Goal: Task Accomplishment & Management: Manage account settings

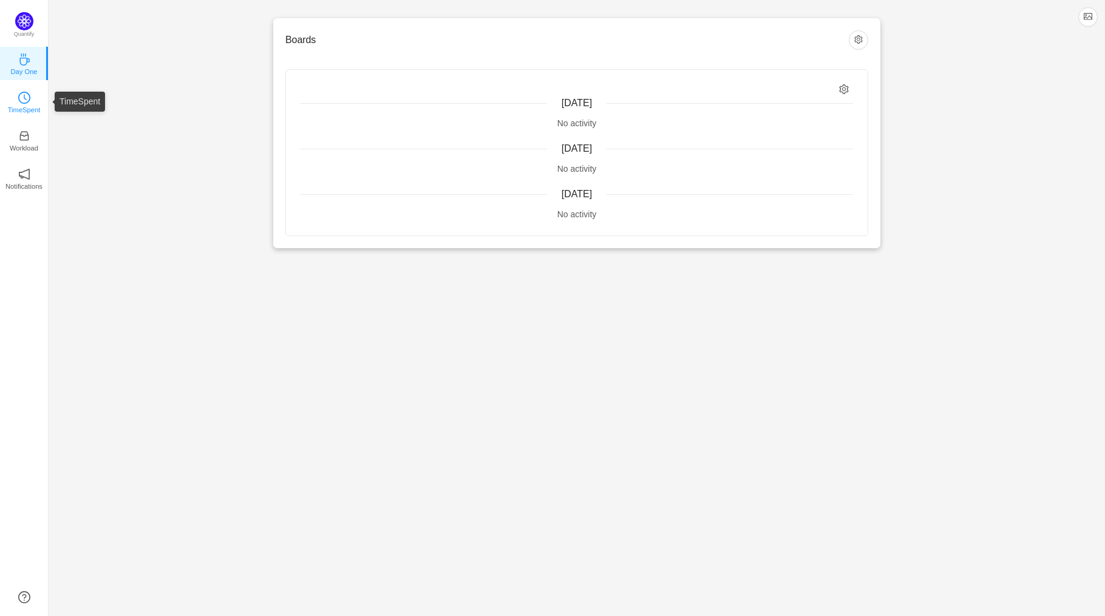
click at [18, 103] on link "TimeSpent" at bounding box center [24, 101] width 12 height 12
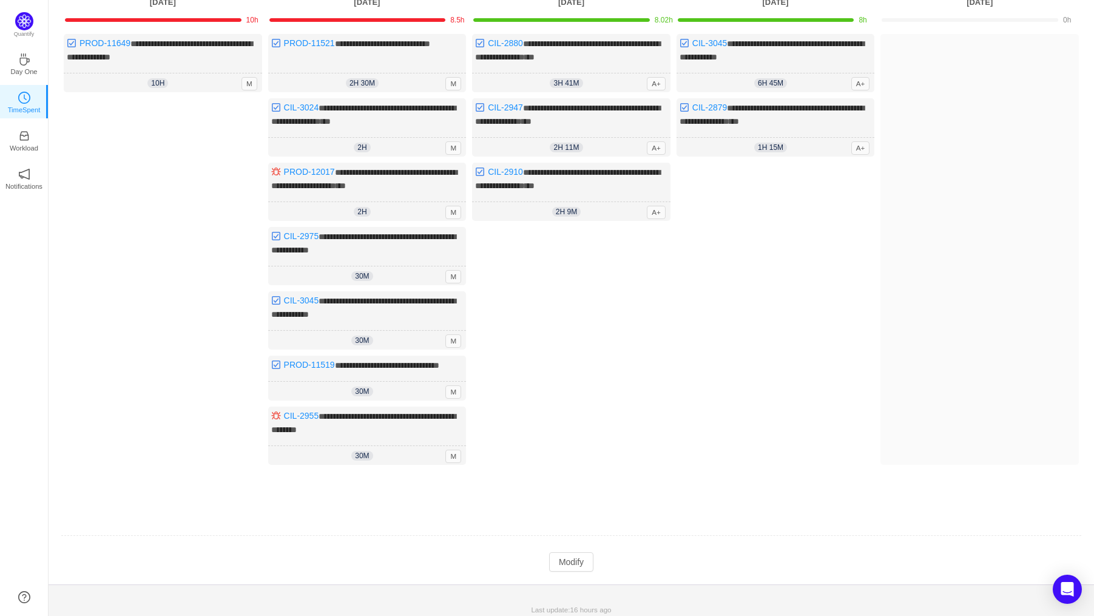
scroll to position [117, 0]
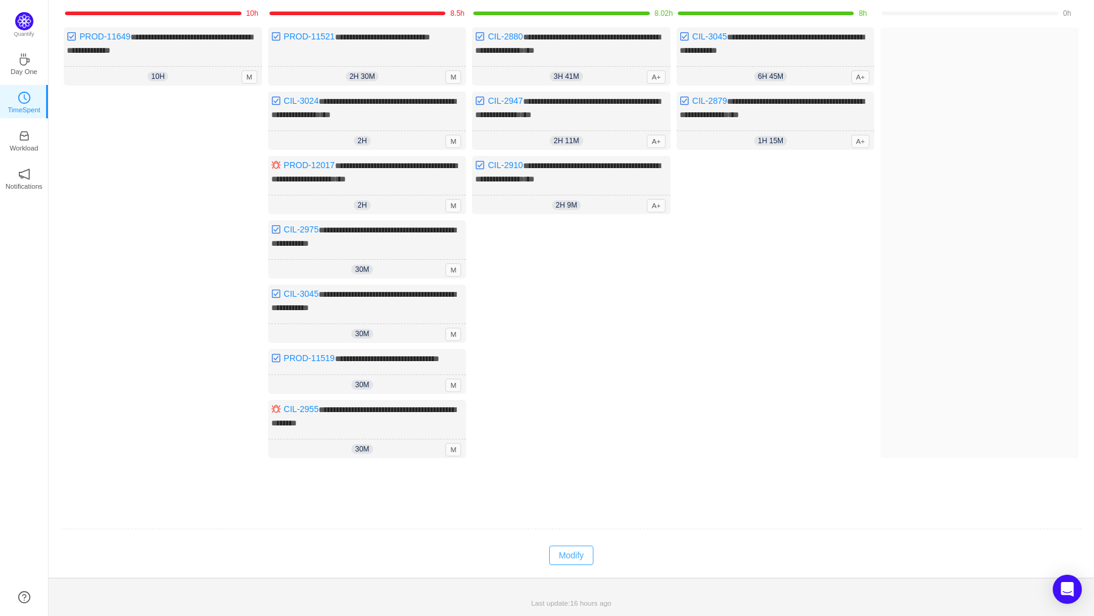
click at [567, 551] on button "Modify" at bounding box center [571, 555] width 44 height 19
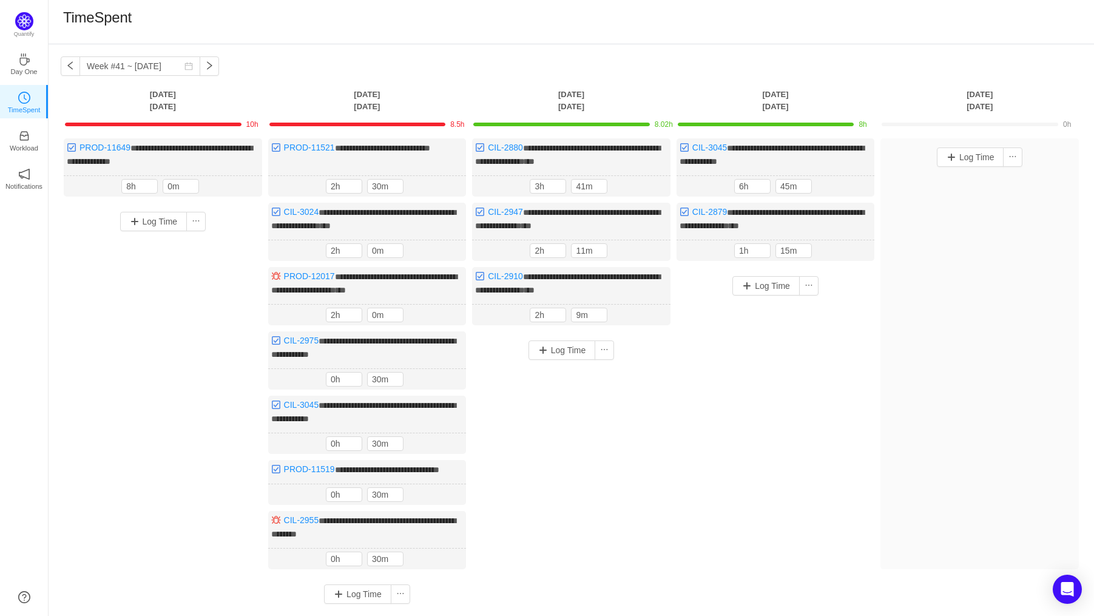
scroll to position [0, 0]
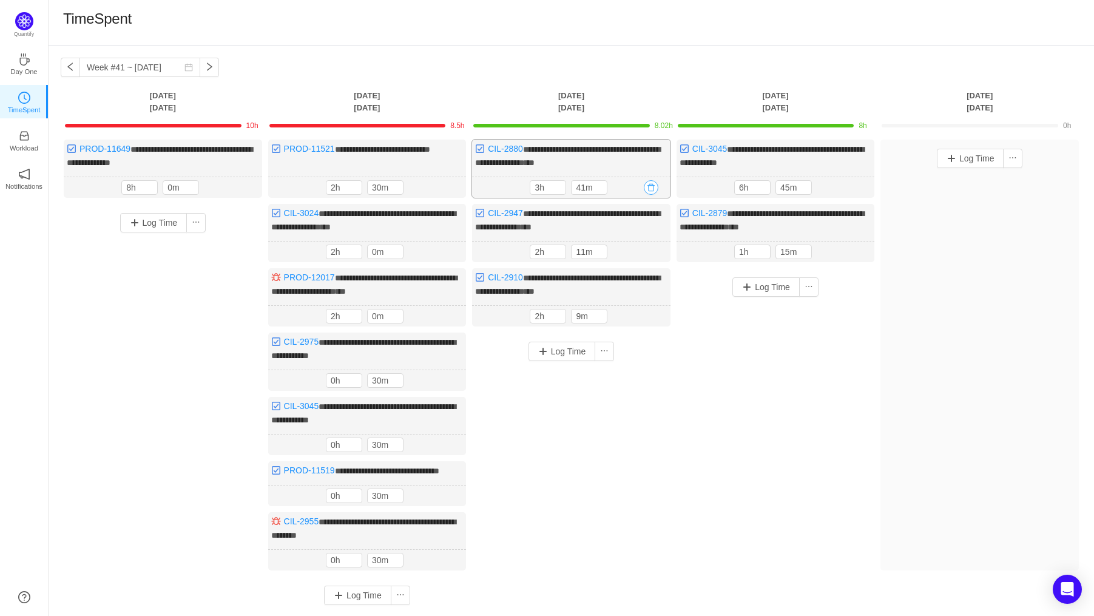
click at [650, 182] on button "button" at bounding box center [651, 187] width 15 height 15
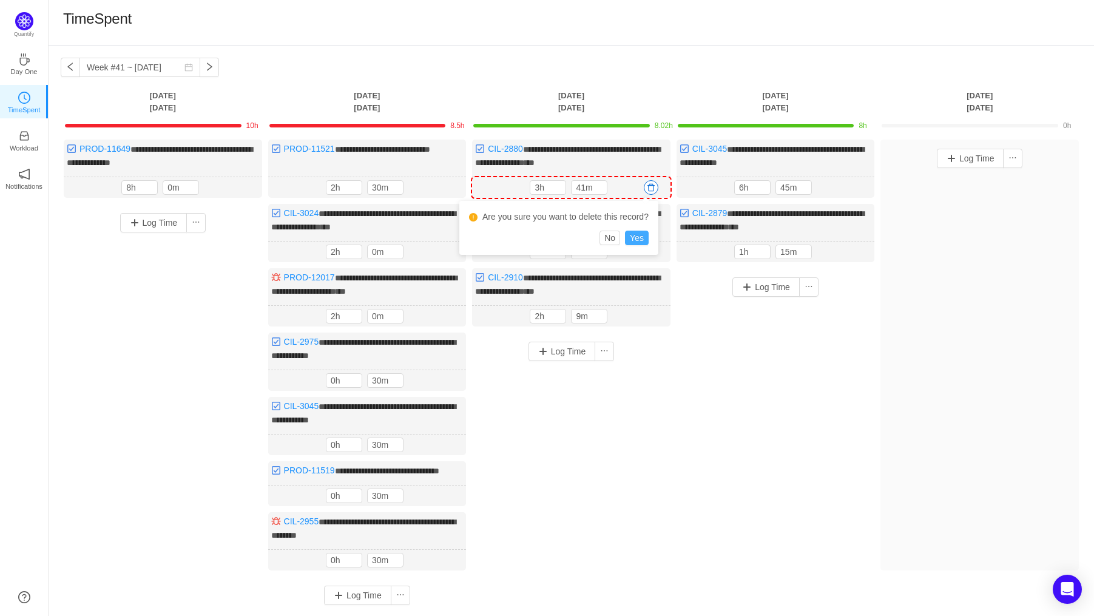
click at [636, 240] on button "Yes" at bounding box center [637, 238] width 24 height 15
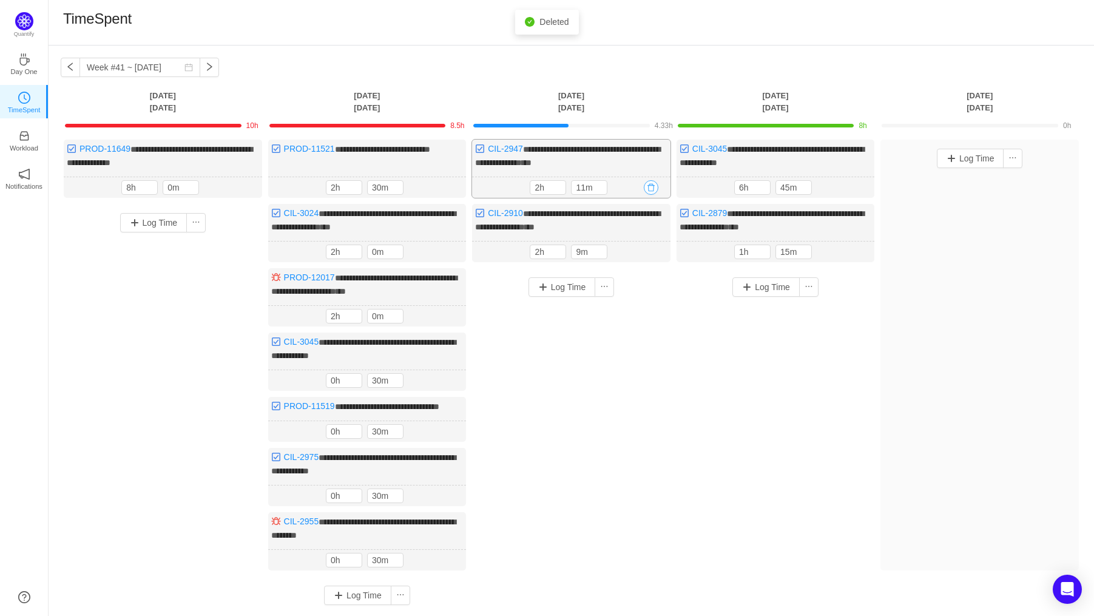
click at [650, 188] on button "button" at bounding box center [651, 187] width 15 height 15
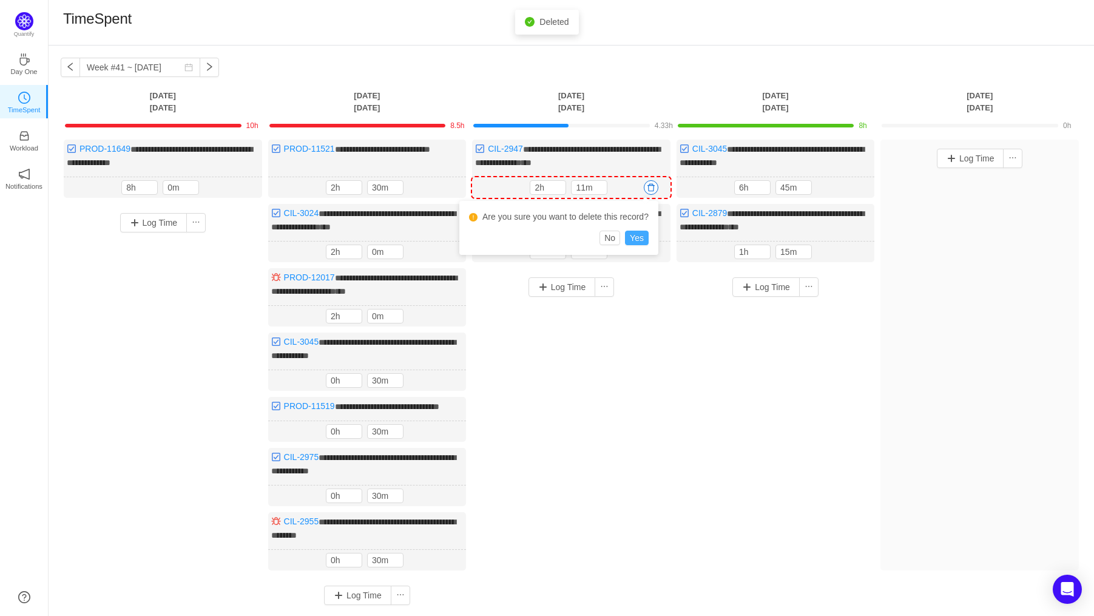
click at [639, 242] on button "Yes" at bounding box center [637, 238] width 24 height 15
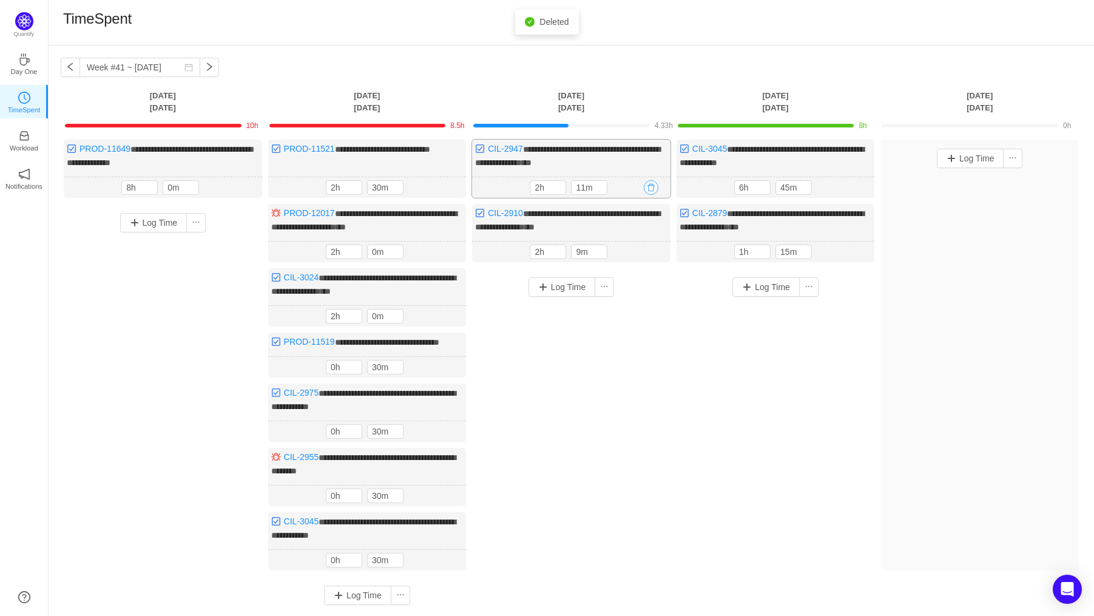
click at [652, 192] on button "button" at bounding box center [651, 187] width 15 height 15
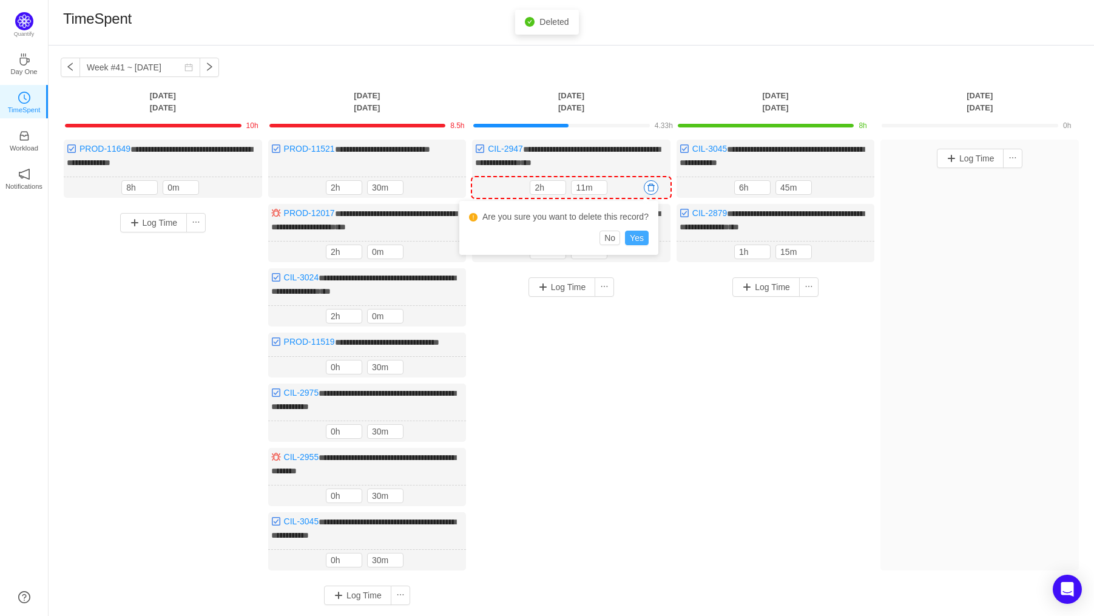
click at [639, 239] on button "Yes" at bounding box center [637, 238] width 24 height 15
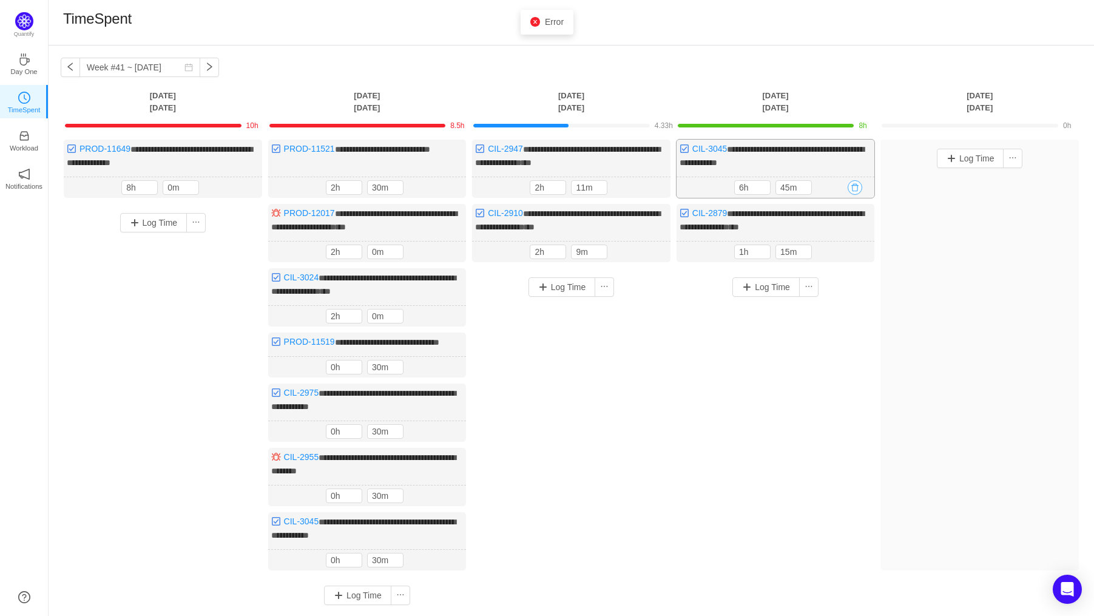
click at [857, 182] on button "button" at bounding box center [855, 187] width 15 height 15
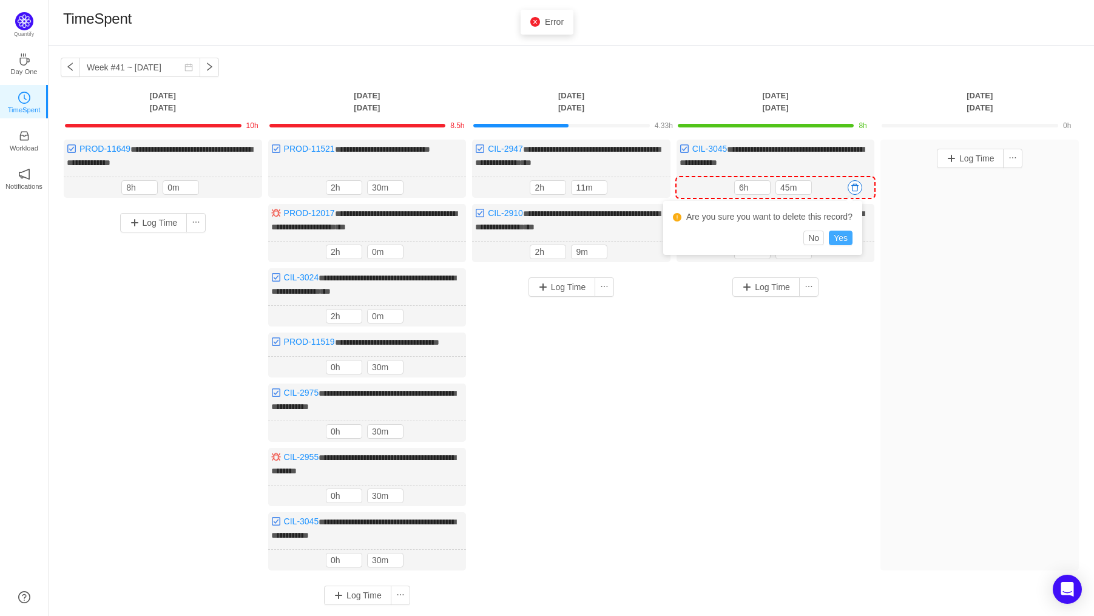
click at [841, 233] on button "Yes" at bounding box center [841, 238] width 24 height 15
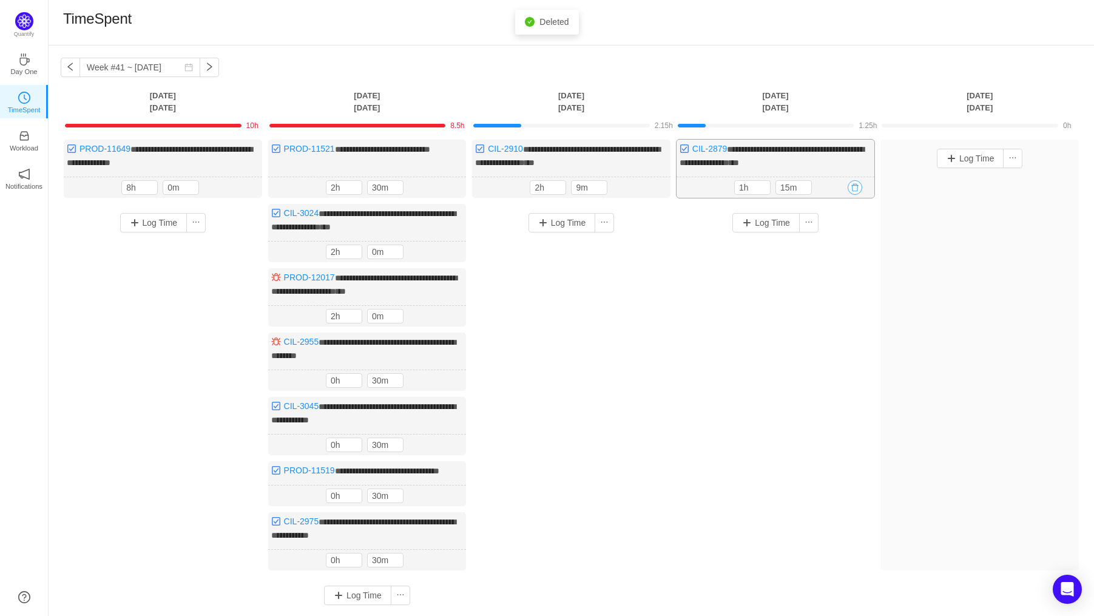
click at [860, 182] on button "button" at bounding box center [855, 187] width 15 height 15
click at [841, 239] on button "Yes" at bounding box center [841, 238] width 24 height 15
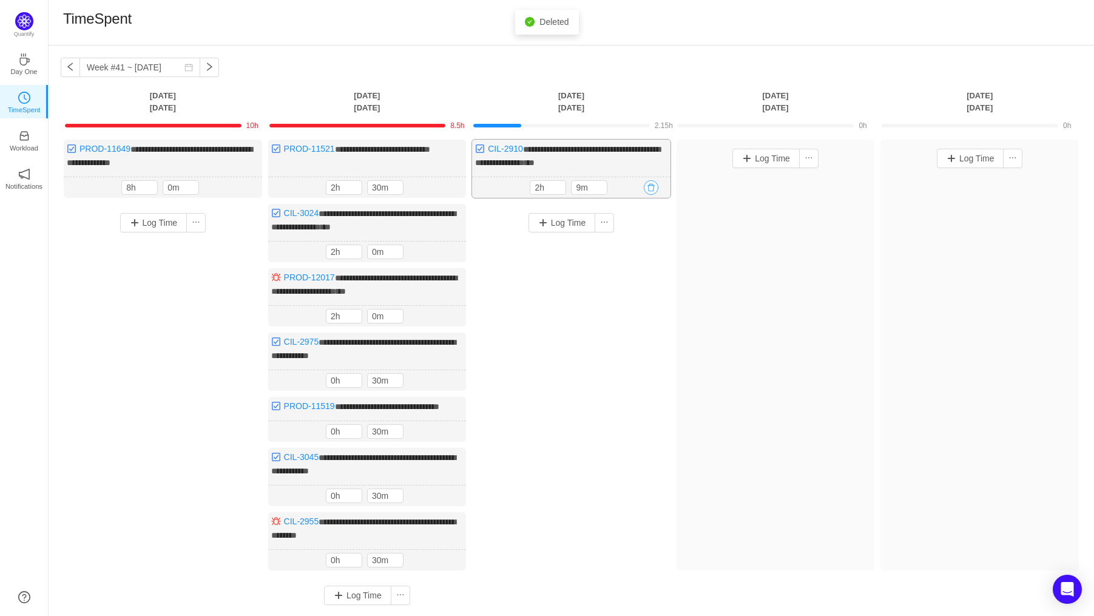
click at [649, 184] on button "button" at bounding box center [651, 187] width 15 height 15
click at [642, 236] on button "Yes" at bounding box center [637, 238] width 24 height 15
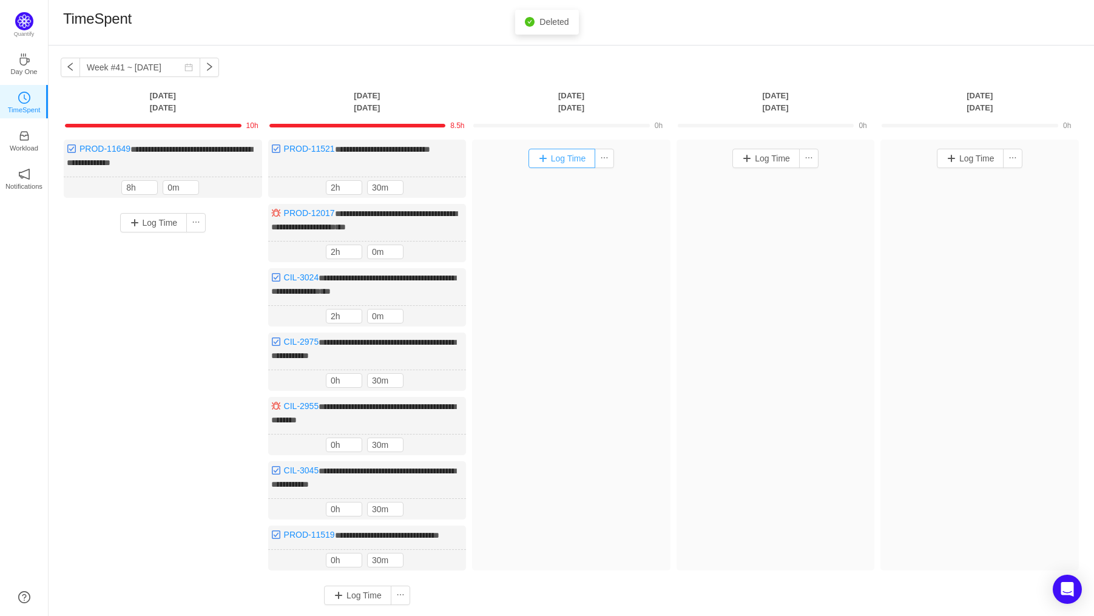
click at [574, 159] on button "Log Time" at bounding box center [562, 158] width 67 height 19
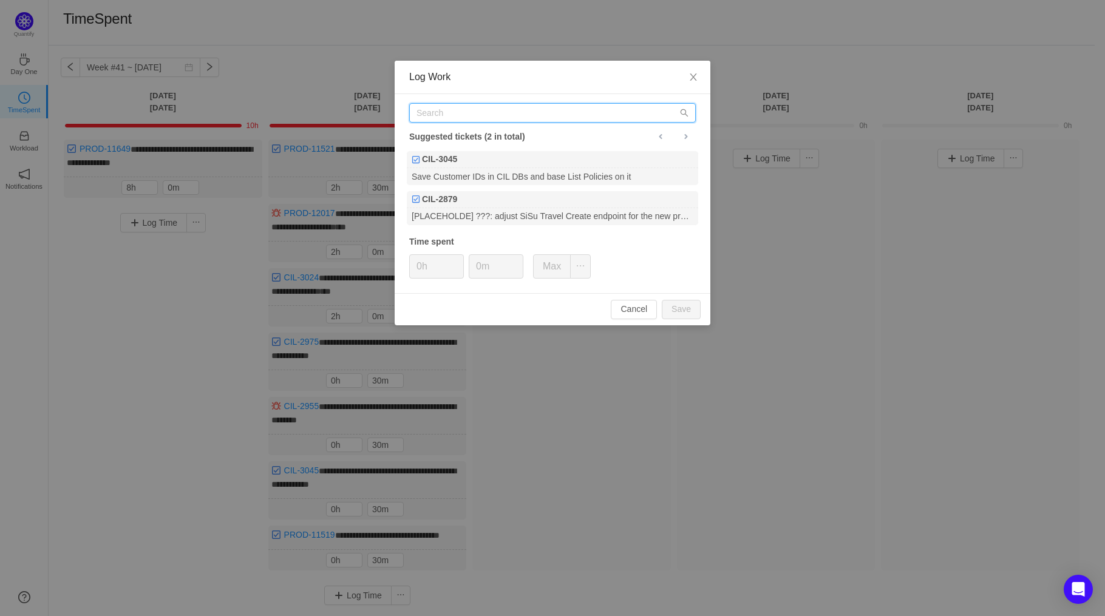
click at [610, 109] on input "text" at bounding box center [552, 112] width 287 height 19
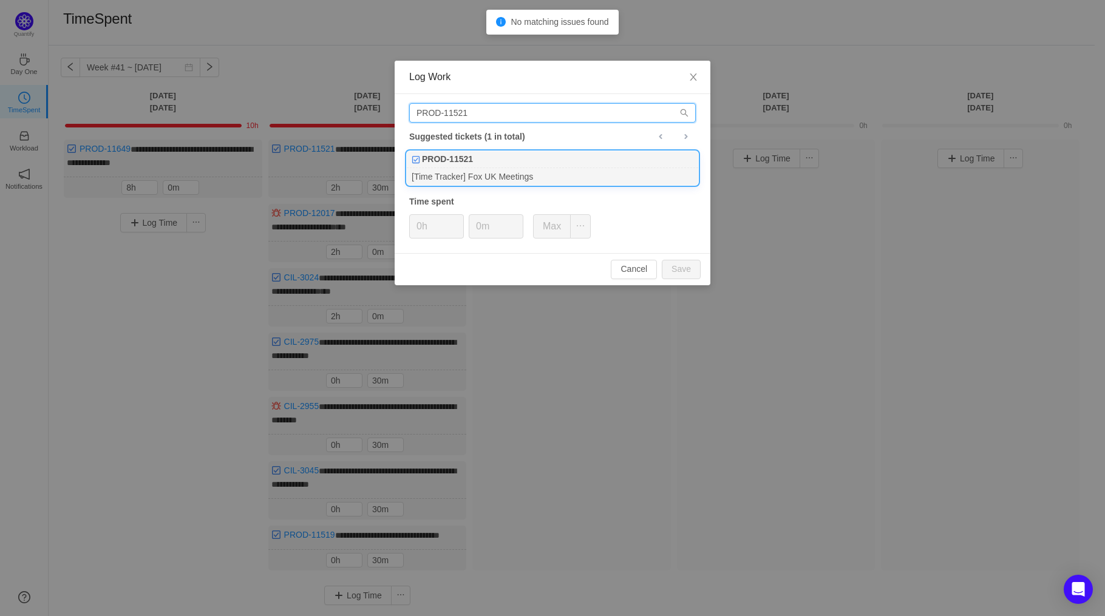
type input "PROD-11521"
click at [587, 175] on div "[Time Tracker] Fox UK Meetings" at bounding box center [552, 176] width 291 height 16
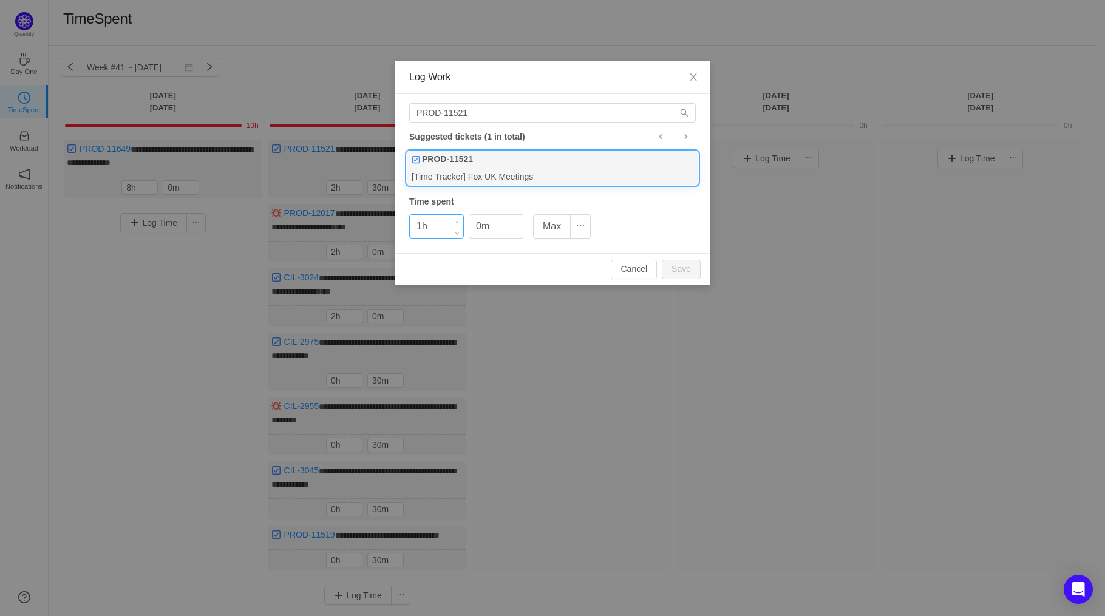
click at [458, 218] on span "Increase Value" at bounding box center [456, 222] width 13 height 14
click at [456, 218] on span "Increase Value" at bounding box center [456, 222] width 13 height 14
click at [693, 269] on button "Save" at bounding box center [681, 269] width 39 height 19
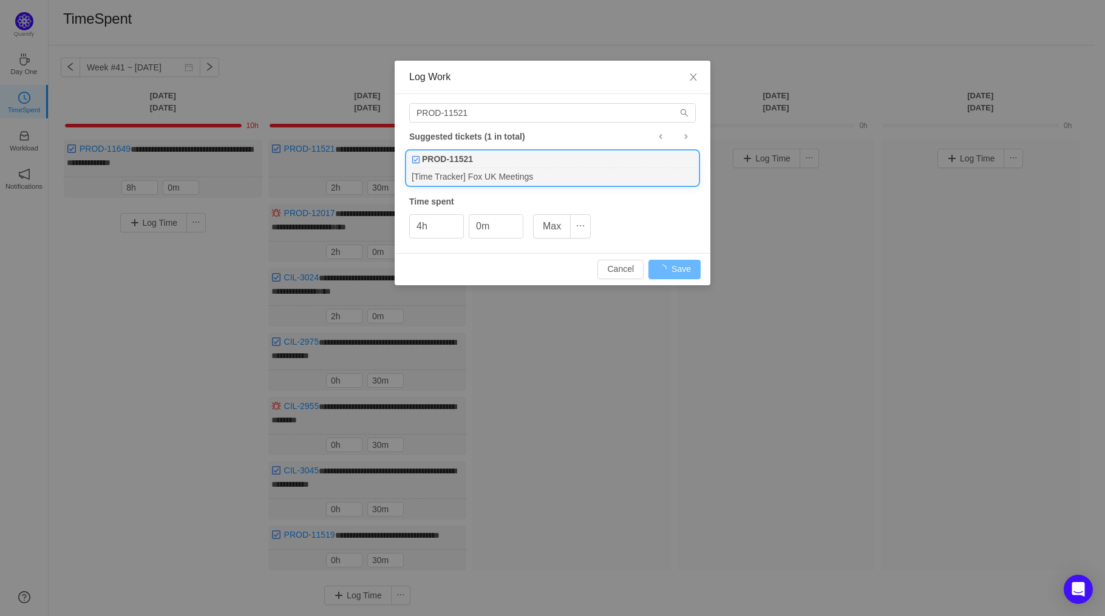
type input "0h"
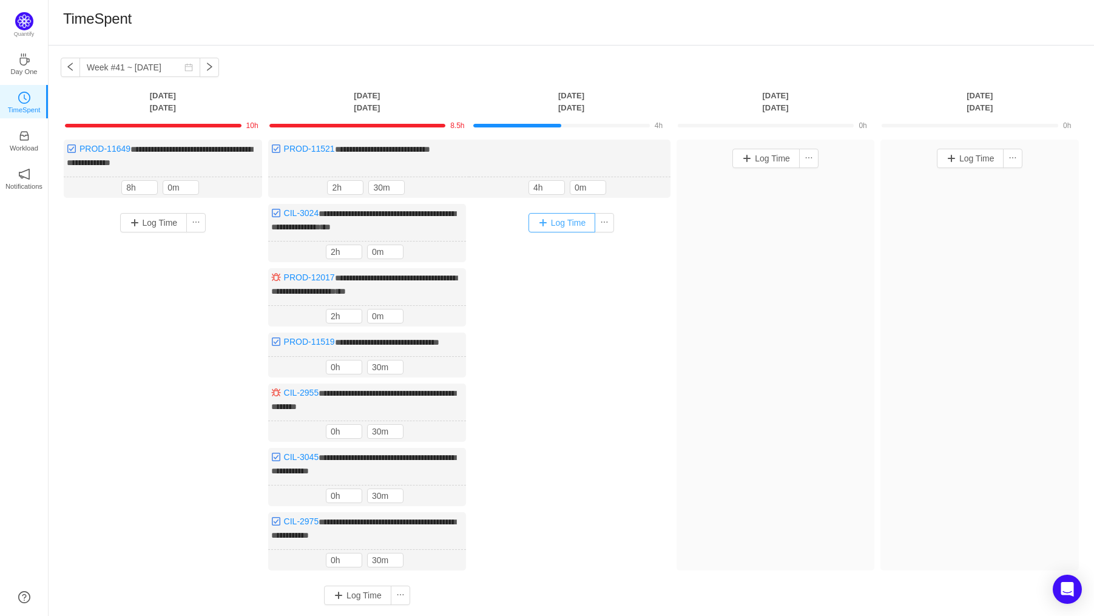
click at [556, 227] on button "Log Time" at bounding box center [562, 222] width 67 height 19
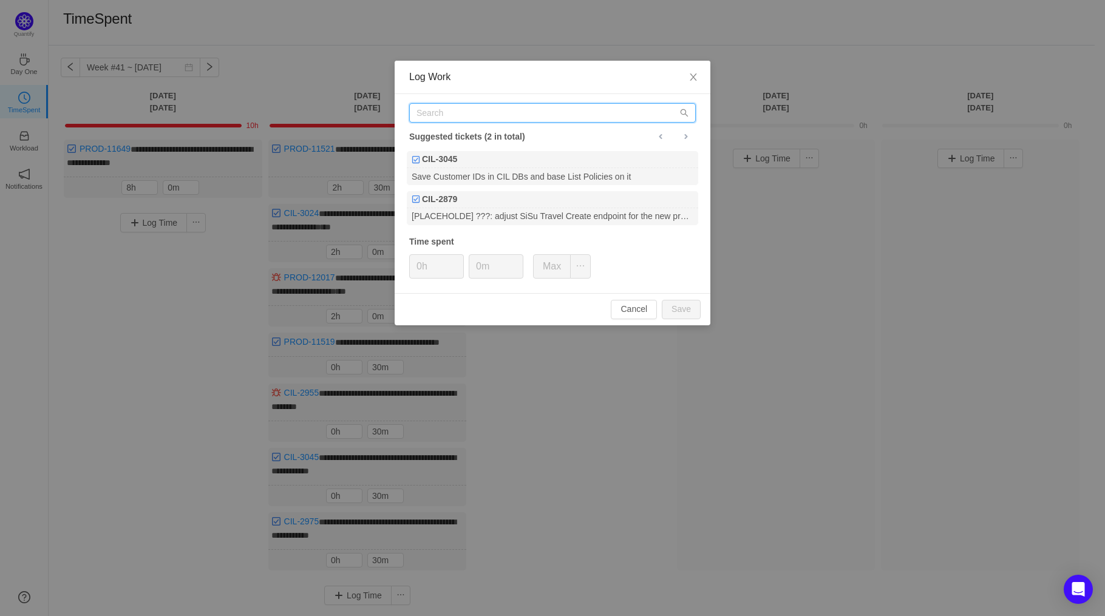
click at [506, 120] on input "text" at bounding box center [552, 112] width 287 height 19
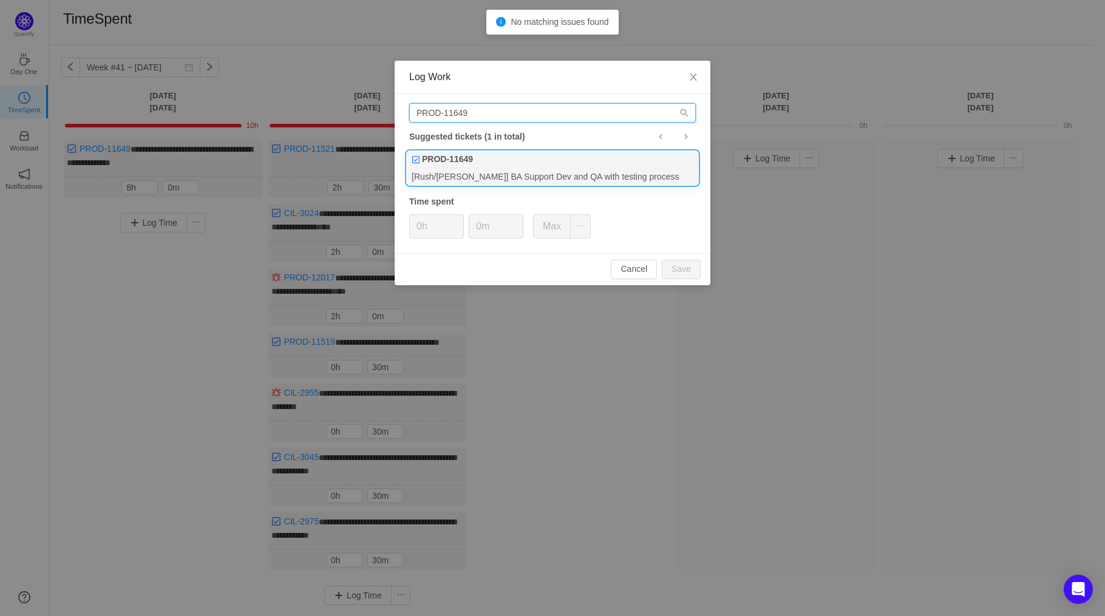
type input "PROD-11649"
click at [506, 164] on div "PROD-11649" at bounding box center [552, 159] width 291 height 17
click at [460, 220] on span "Increase Value" at bounding box center [456, 222] width 13 height 14
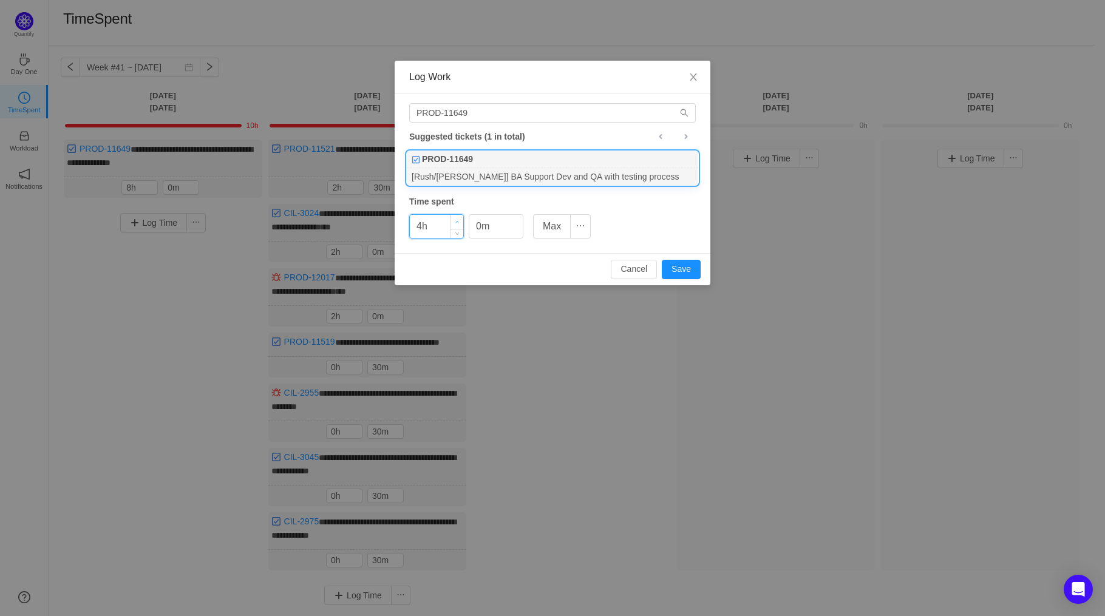
click at [457, 223] on icon "icon: up" at bounding box center [457, 222] width 4 height 4
click at [689, 268] on button "Save" at bounding box center [681, 269] width 39 height 19
type input "0h"
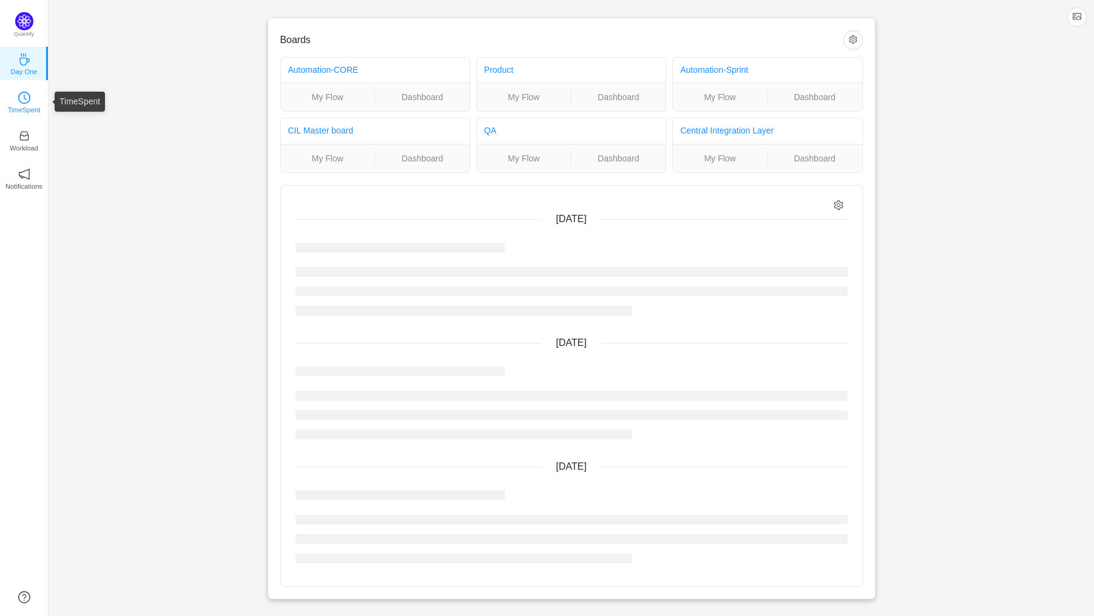
click at [22, 97] on icon "icon: clock-circle" at bounding box center [24, 98] width 12 height 12
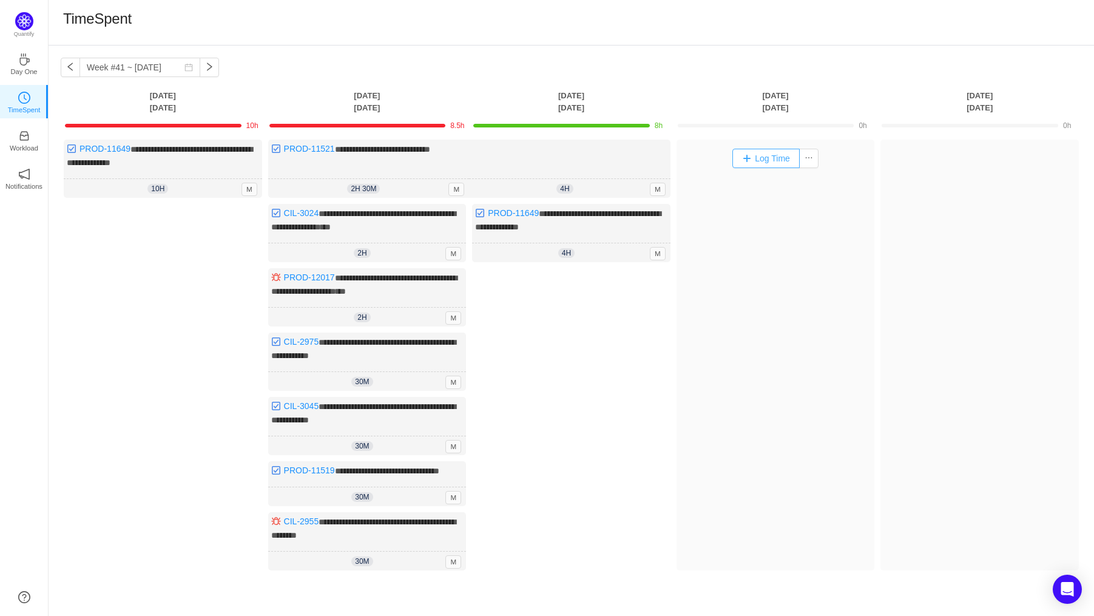
click at [770, 159] on button "Log Time" at bounding box center [766, 158] width 67 height 19
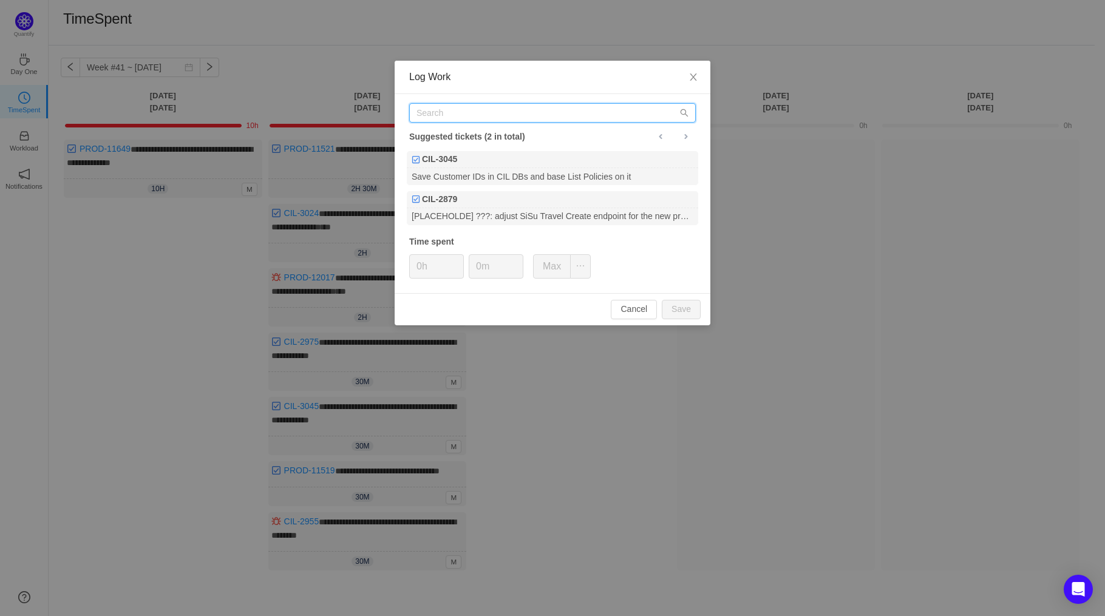
click at [497, 118] on input "text" at bounding box center [552, 112] width 287 height 19
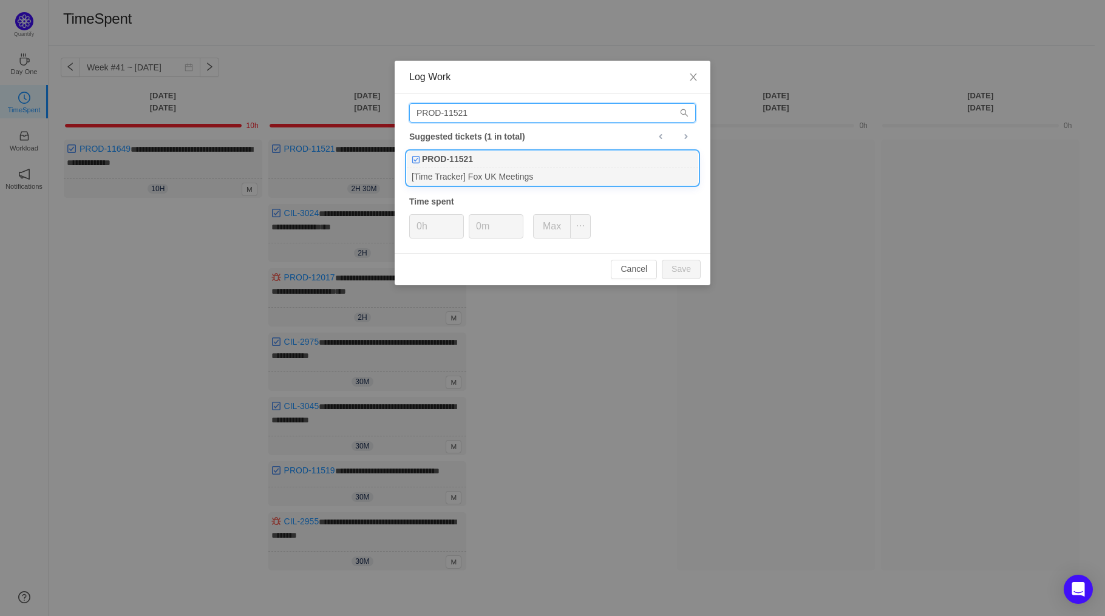
type input "PROD-11521"
click at [489, 171] on div "[Time Tracker] Fox UK Meetings" at bounding box center [552, 176] width 291 height 16
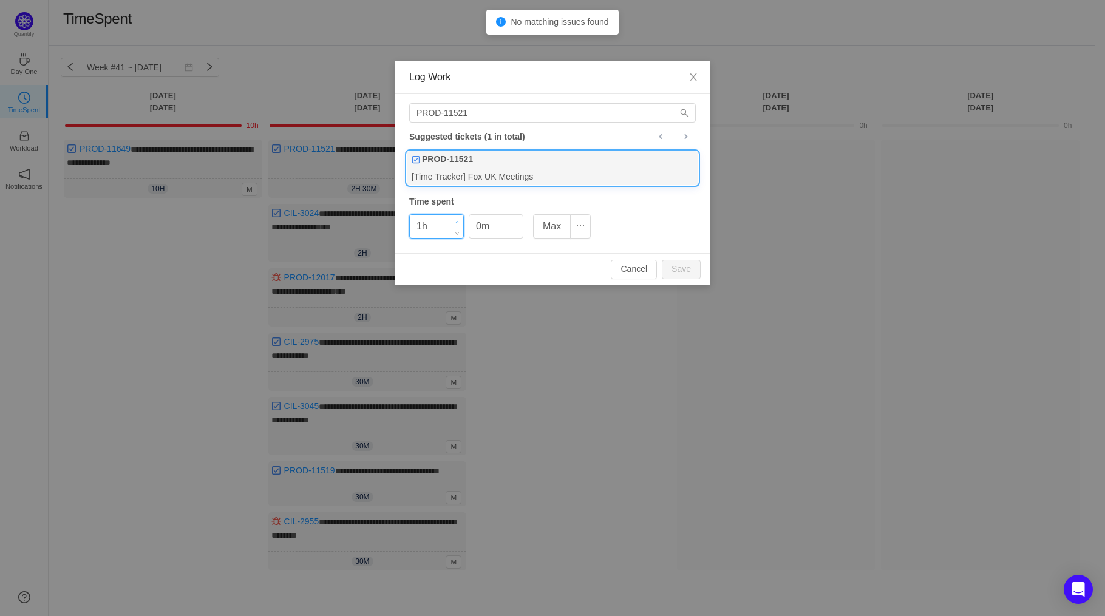
click at [461, 217] on span "Increase Value" at bounding box center [456, 222] width 13 height 14
click at [685, 271] on button "Save" at bounding box center [681, 269] width 39 height 19
type input "0h"
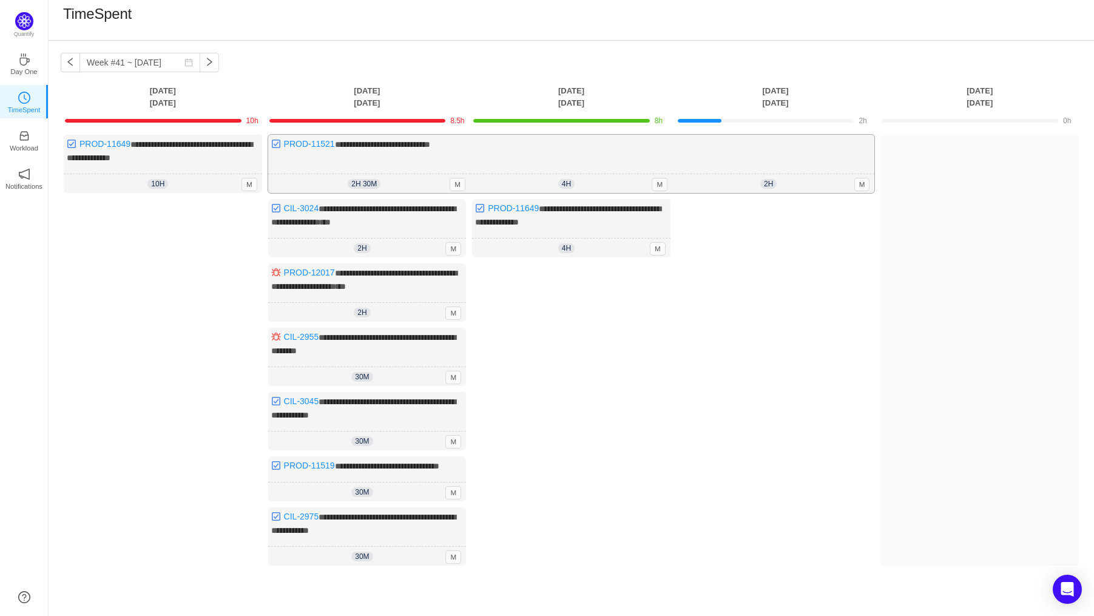
scroll to position [117, 0]
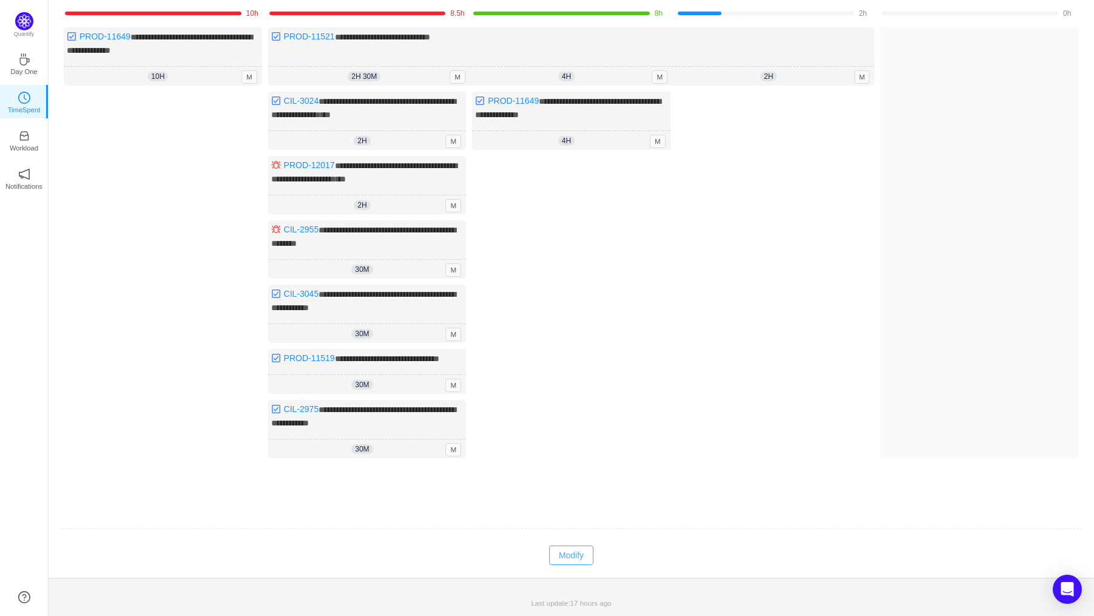
click at [566, 562] on button "Modify" at bounding box center [571, 555] width 44 height 19
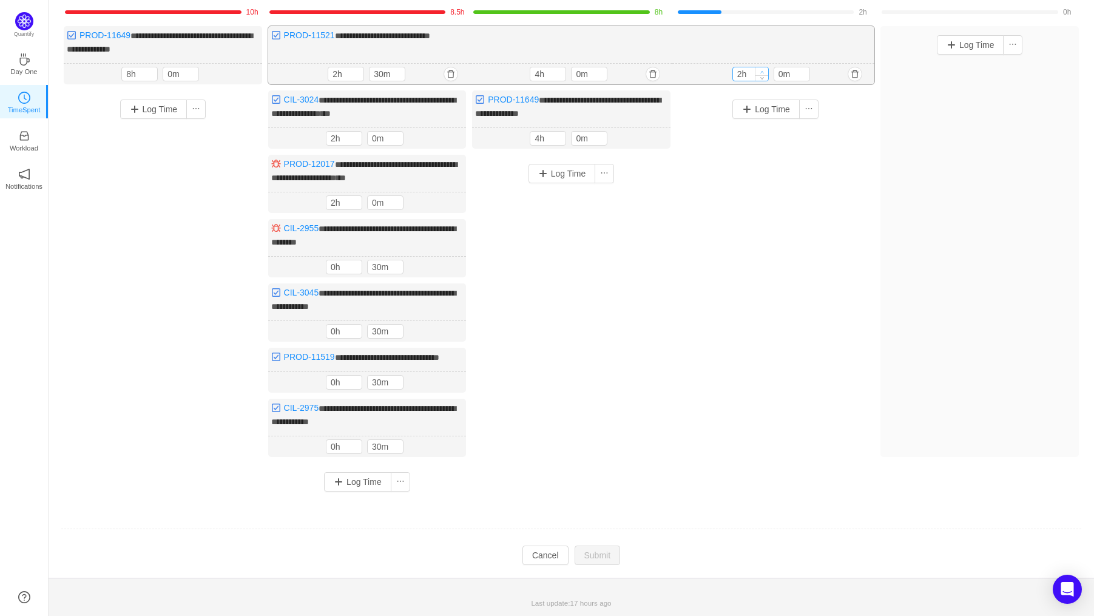
type input "3h"
click at [763, 70] on icon "icon: up" at bounding box center [762, 72] width 4 height 4
click at [599, 560] on button "Submit" at bounding box center [598, 555] width 46 height 19
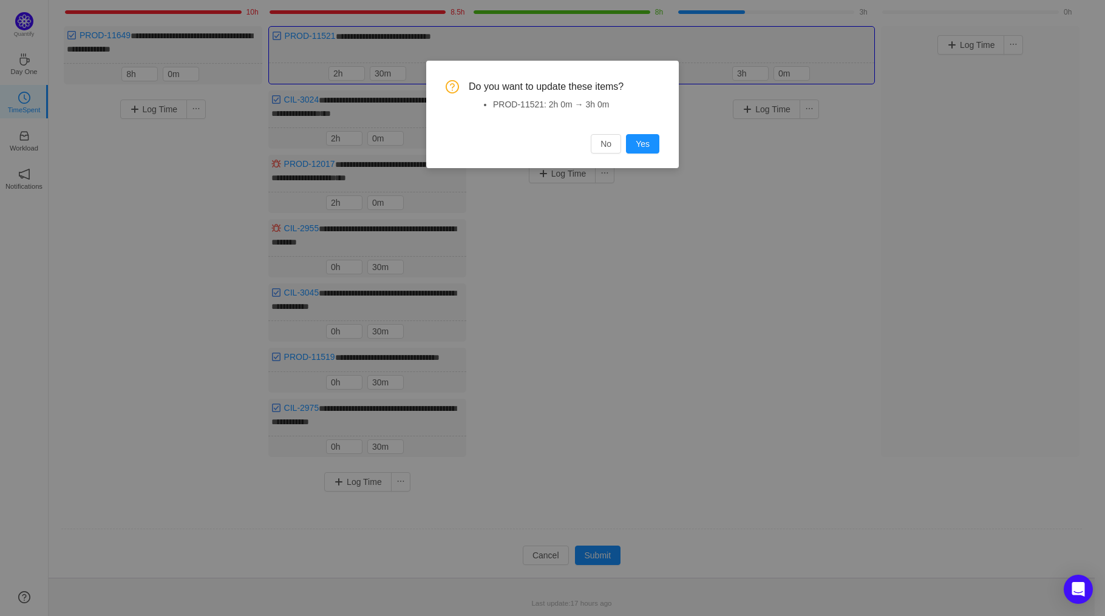
click at [640, 156] on div "Do you want to update these items? PROD-11521: 2h 0m → 3h 0m No Yes" at bounding box center [552, 114] width 253 height 107
click at [643, 148] on button "Yes" at bounding box center [642, 143] width 33 height 19
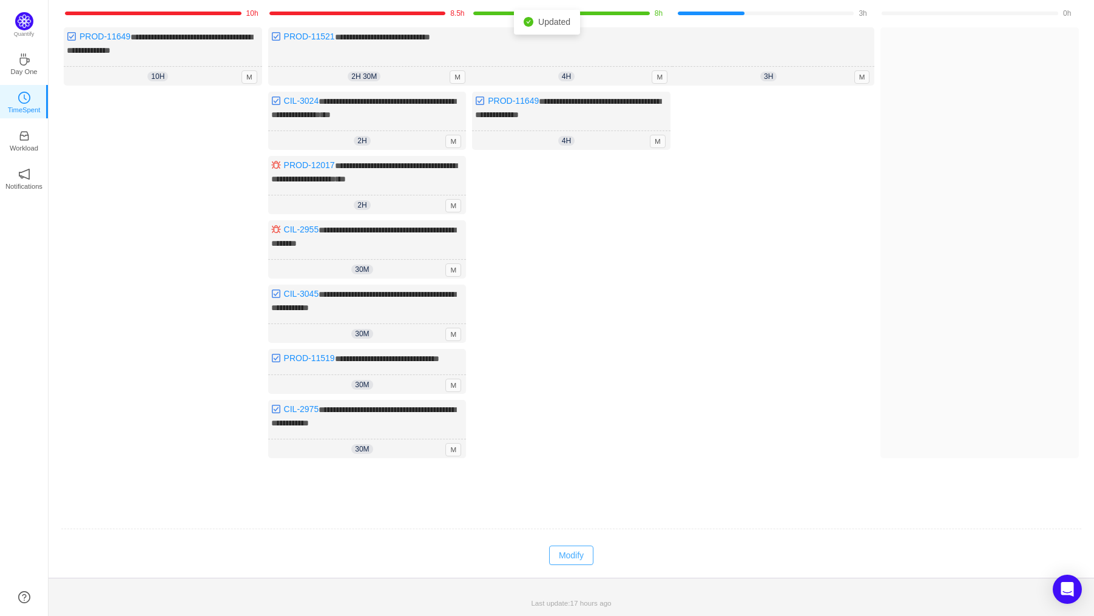
click at [564, 552] on button "Modify" at bounding box center [571, 555] width 44 height 19
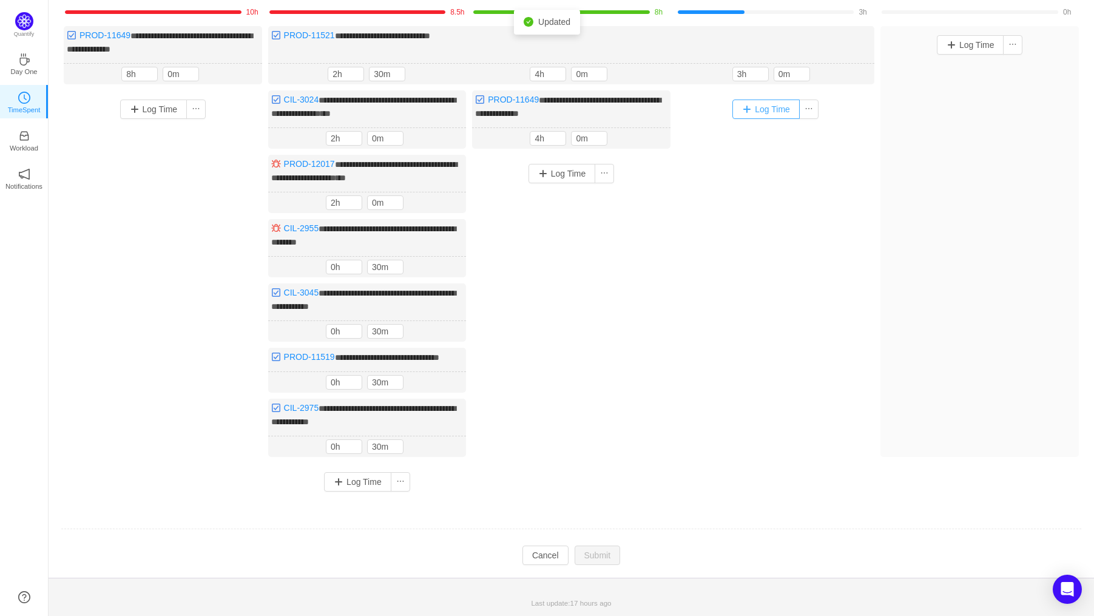
click at [761, 113] on button "Log Time" at bounding box center [766, 109] width 67 height 19
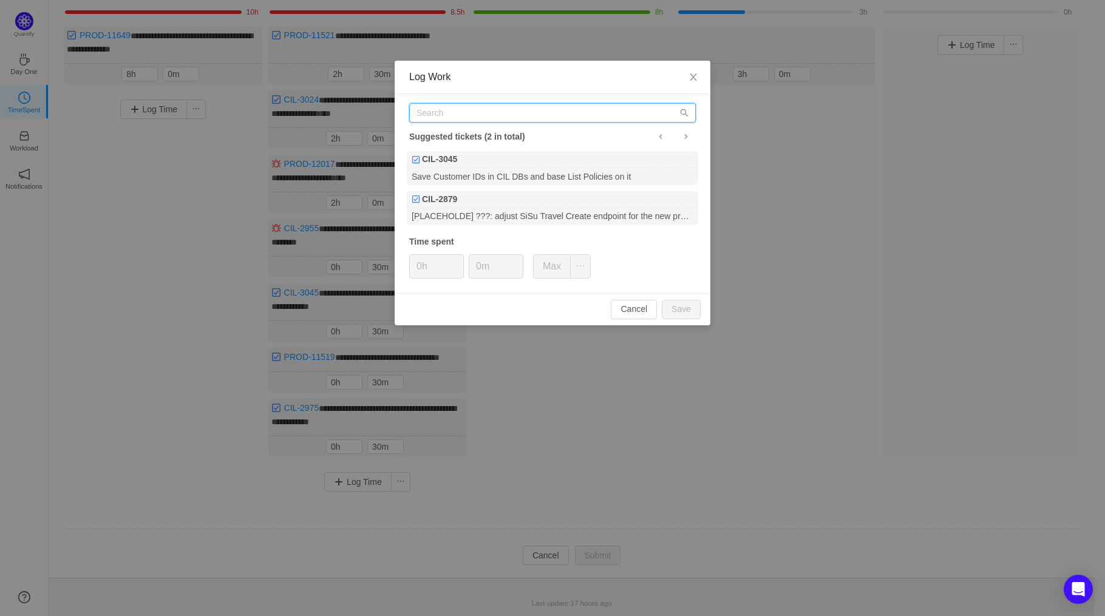
click at [449, 107] on input "text" at bounding box center [552, 112] width 287 height 19
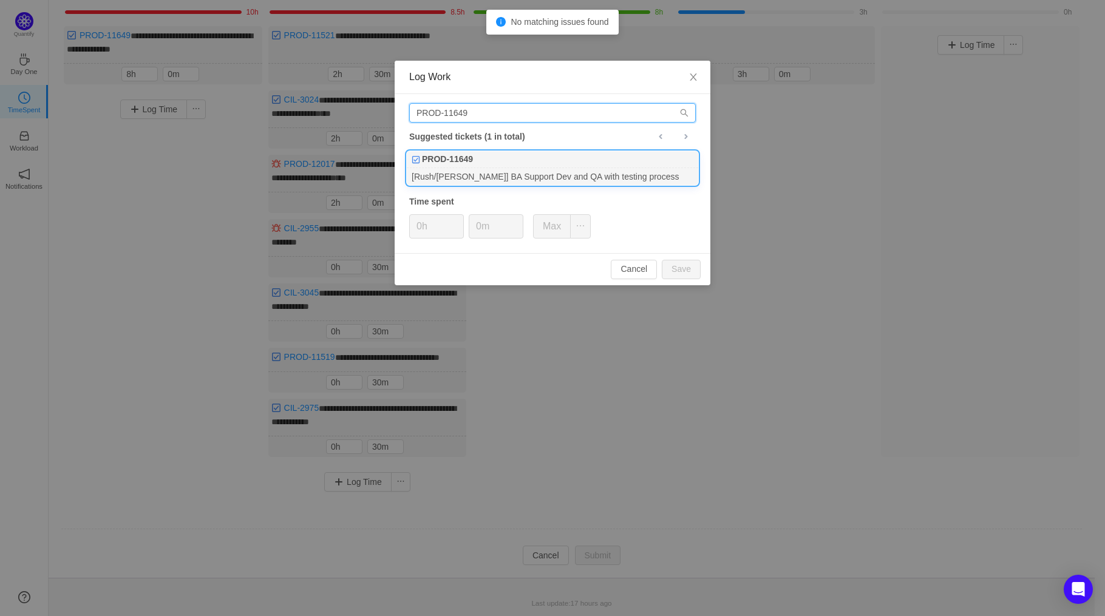
type input "PROD-11649"
click at [504, 165] on div "PROD-11649" at bounding box center [552, 159] width 291 height 17
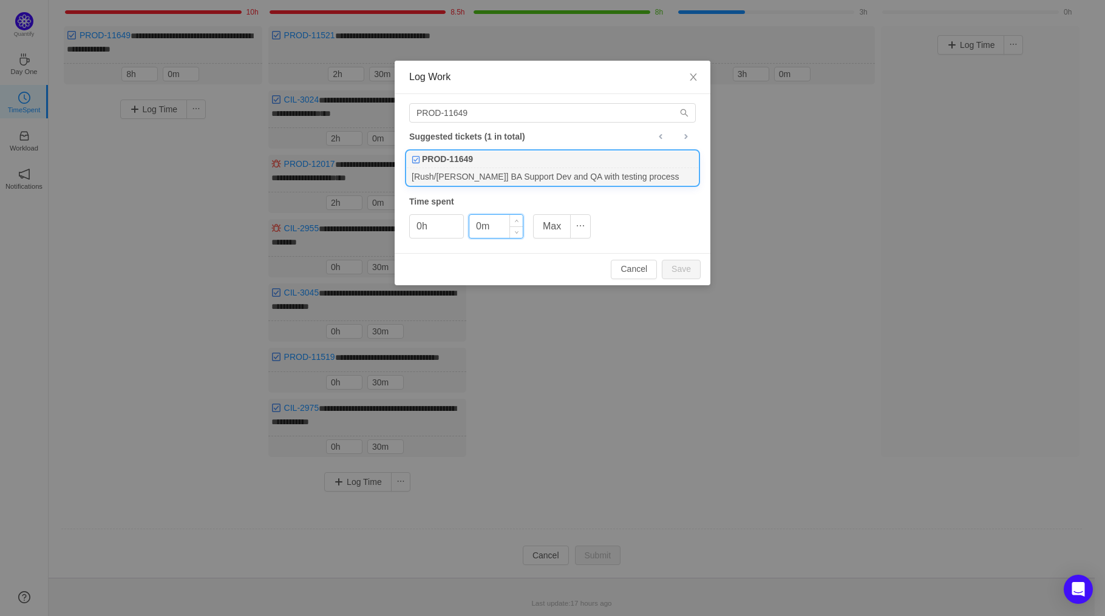
drag, startPoint x: 481, startPoint y: 223, endPoint x: 471, endPoint y: 223, distance: 10.3
click at [471, 223] on input "0m" at bounding box center [495, 226] width 53 height 23
click at [430, 228] on input "0h" at bounding box center [436, 226] width 53 height 23
click at [455, 222] on icon "icon: up" at bounding box center [457, 222] width 4 height 4
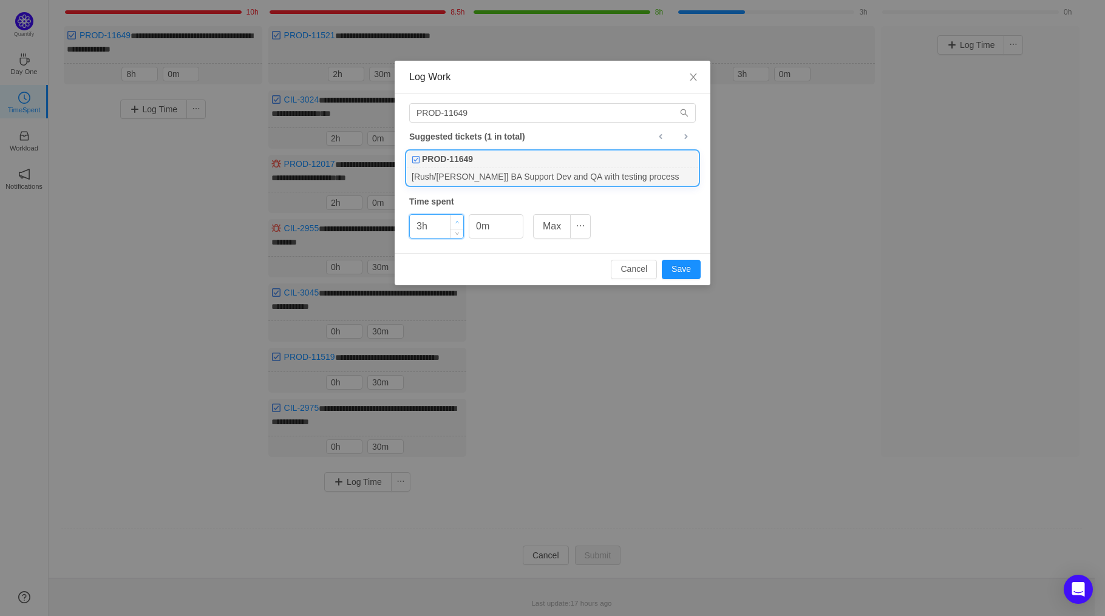
click at [455, 222] on icon "icon: up" at bounding box center [457, 222] width 4 height 4
click at [697, 266] on button "Save" at bounding box center [681, 269] width 39 height 19
type input "0h"
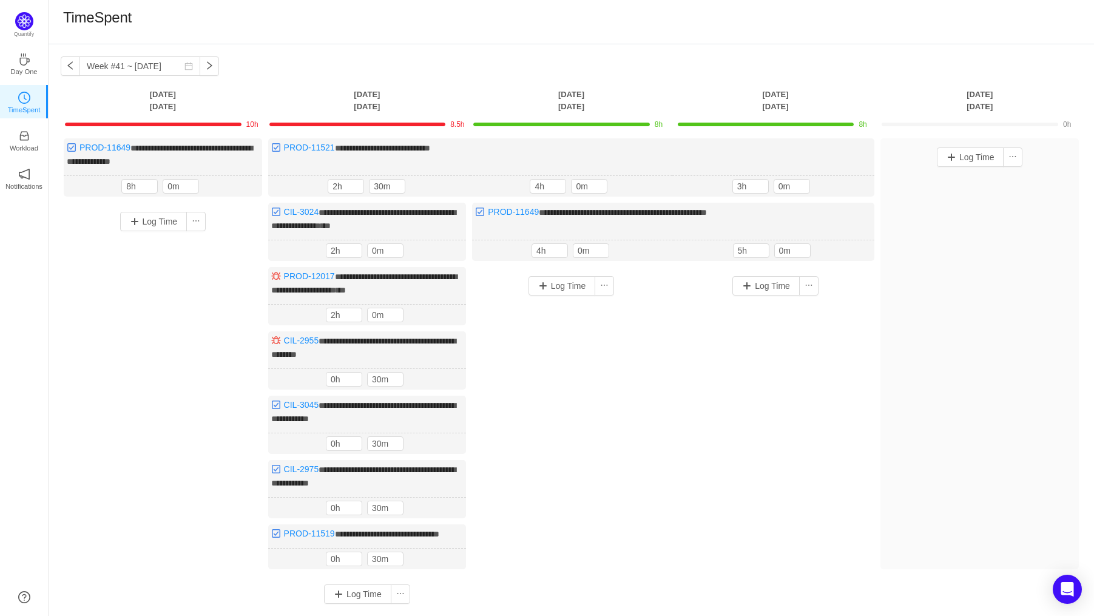
scroll to position [0, 0]
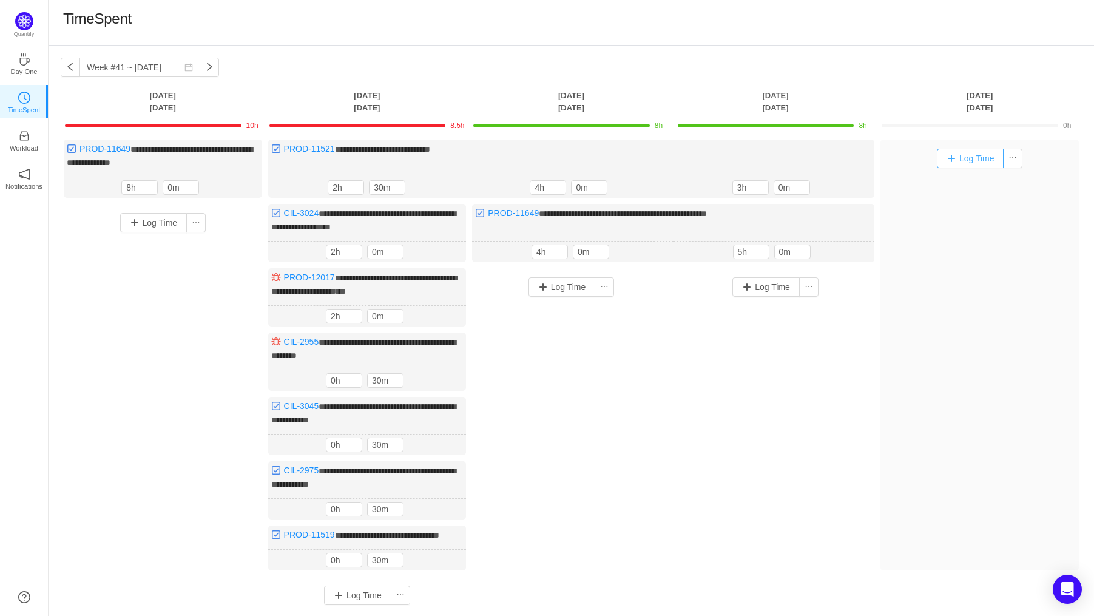
click at [969, 153] on button "Log Time" at bounding box center [970, 158] width 67 height 19
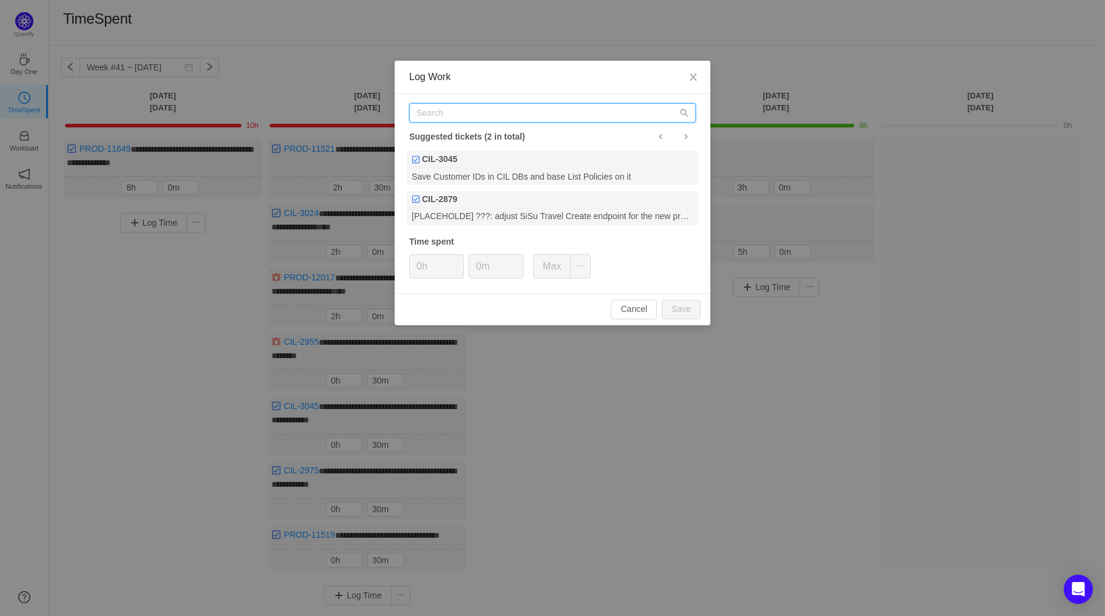
click at [500, 120] on input "text" at bounding box center [552, 112] width 287 height 19
click at [584, 115] on input "text" at bounding box center [552, 112] width 287 height 19
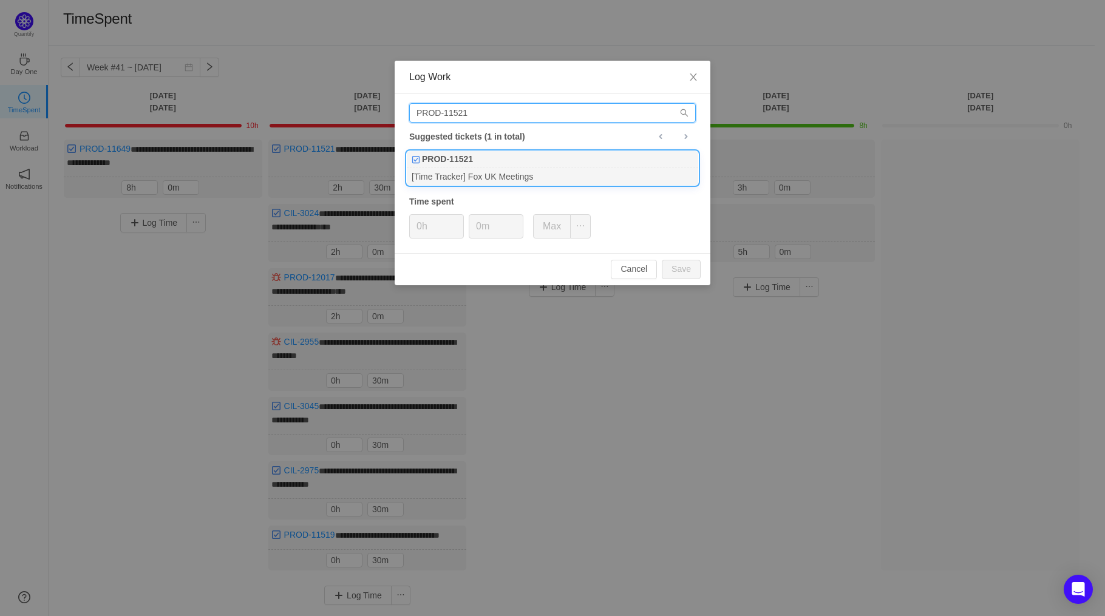
type input "PROD-11521"
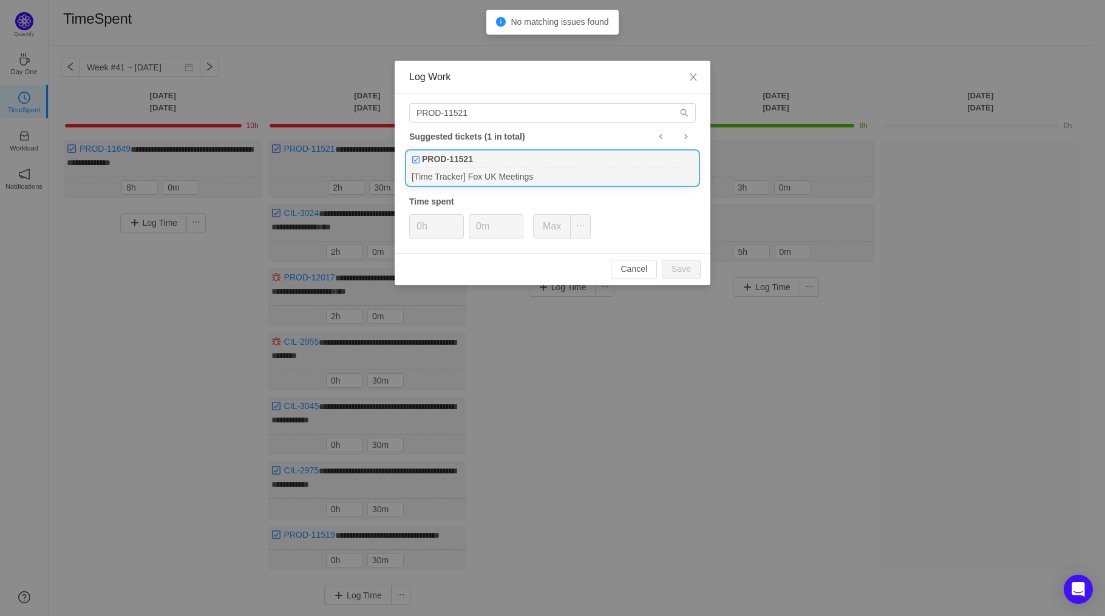
click at [478, 174] on div "[Time Tracker] Fox UK Meetings" at bounding box center [552, 176] width 291 height 16
click at [458, 222] on icon "icon: up" at bounding box center [457, 222] width 4 height 4
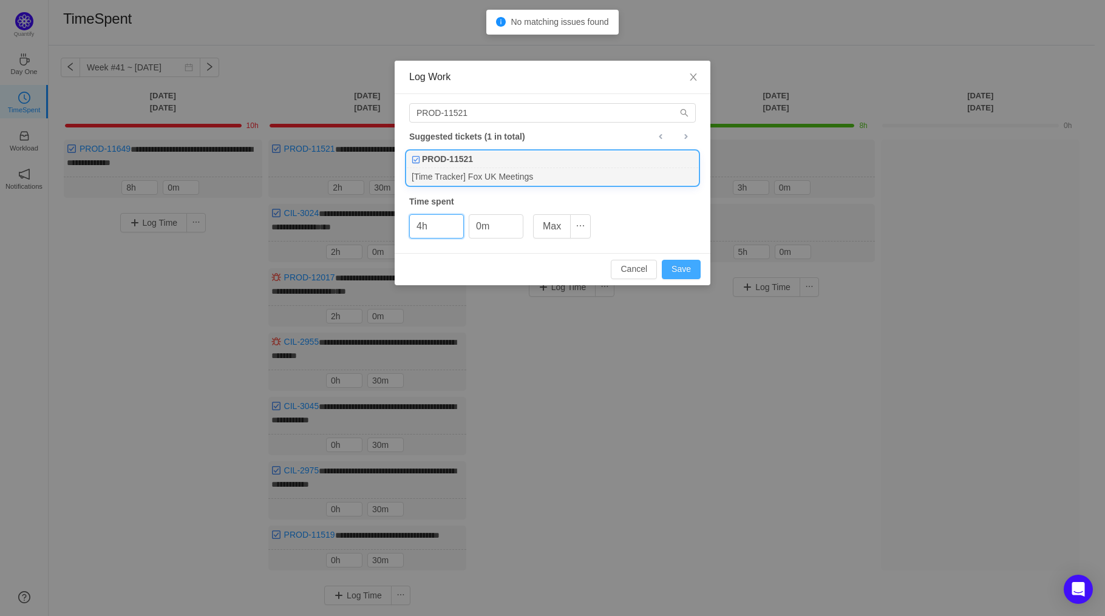
click at [693, 273] on button "Save" at bounding box center [681, 269] width 39 height 19
type input "0h"
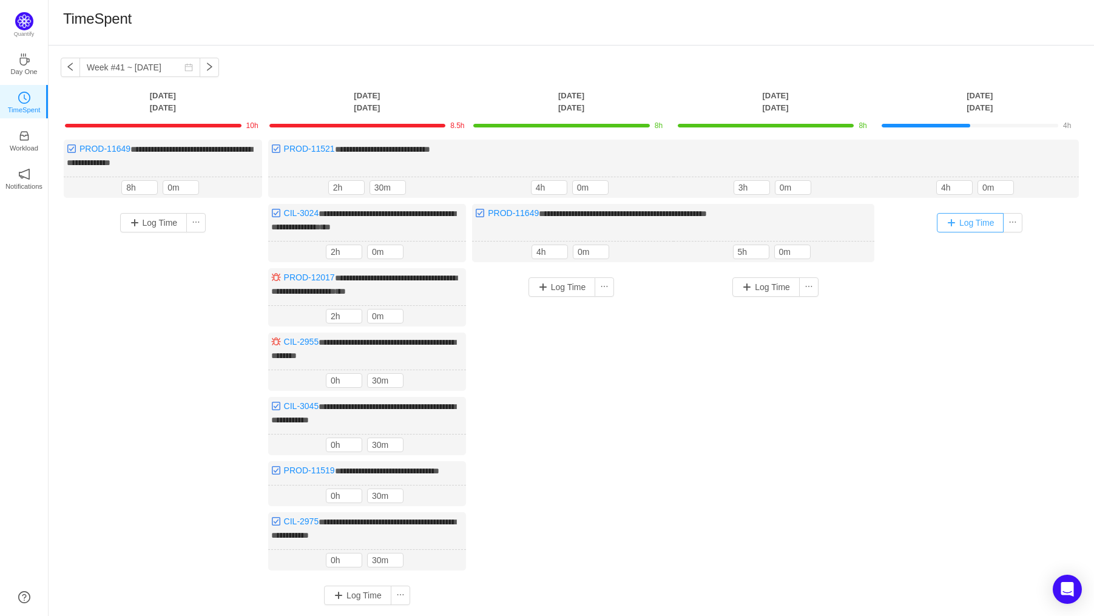
click at [992, 221] on button "Log Time" at bounding box center [970, 222] width 67 height 19
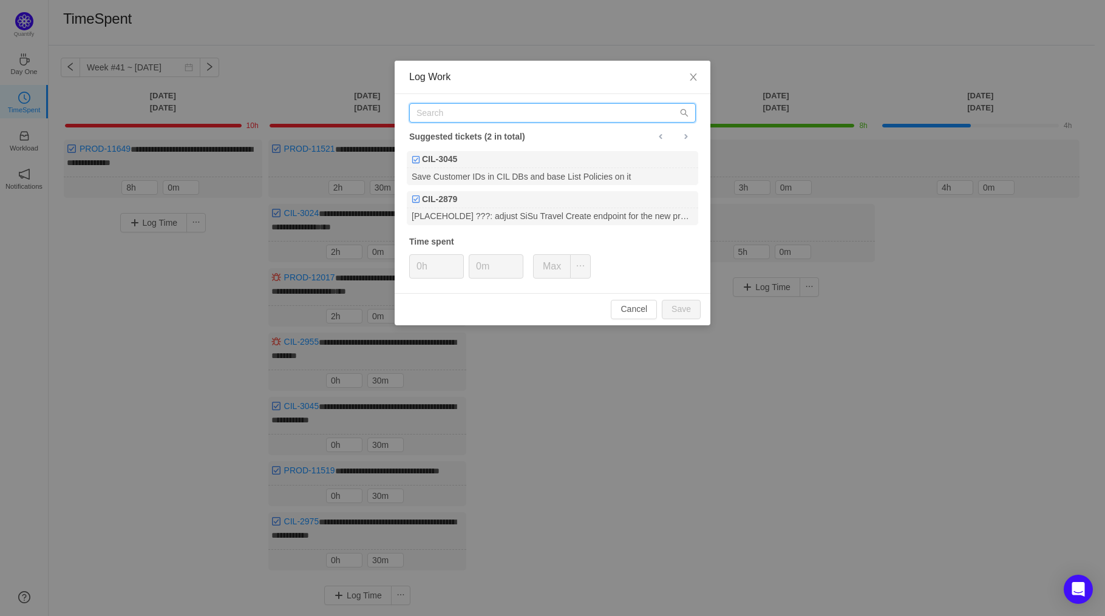
click at [508, 110] on input "text" at bounding box center [552, 112] width 287 height 19
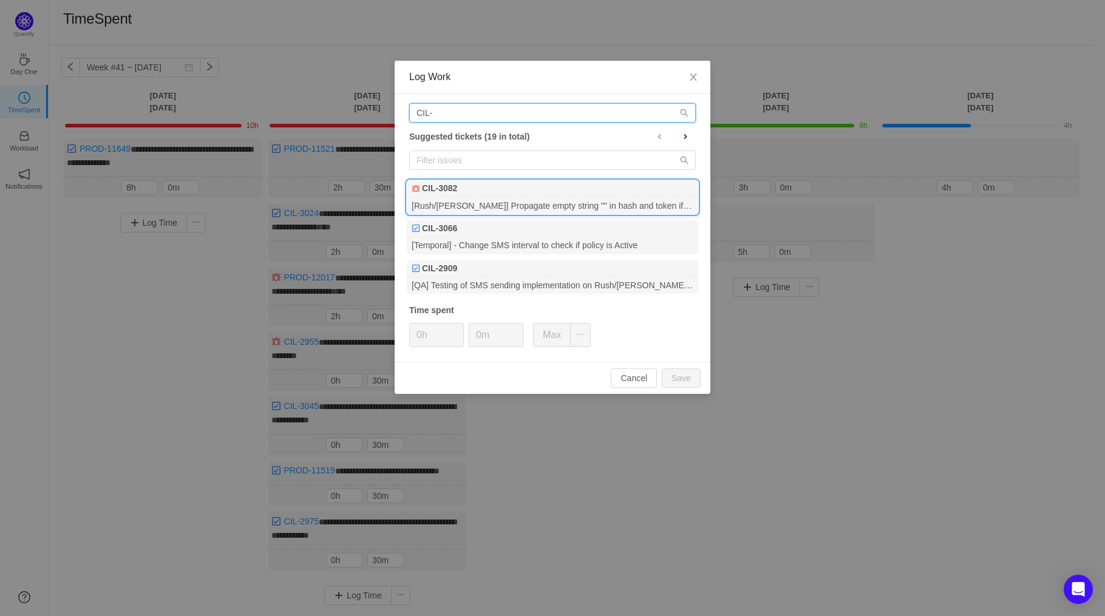
type input "CIL-"
click at [527, 200] on div "[Rush/[PERSON_NAME]] Propagate empty string "" in hash and token if we receive …" at bounding box center [552, 205] width 291 height 16
click at [459, 330] on icon "icon: up" at bounding box center [457, 331] width 4 height 4
click at [674, 378] on button "Save" at bounding box center [681, 377] width 39 height 19
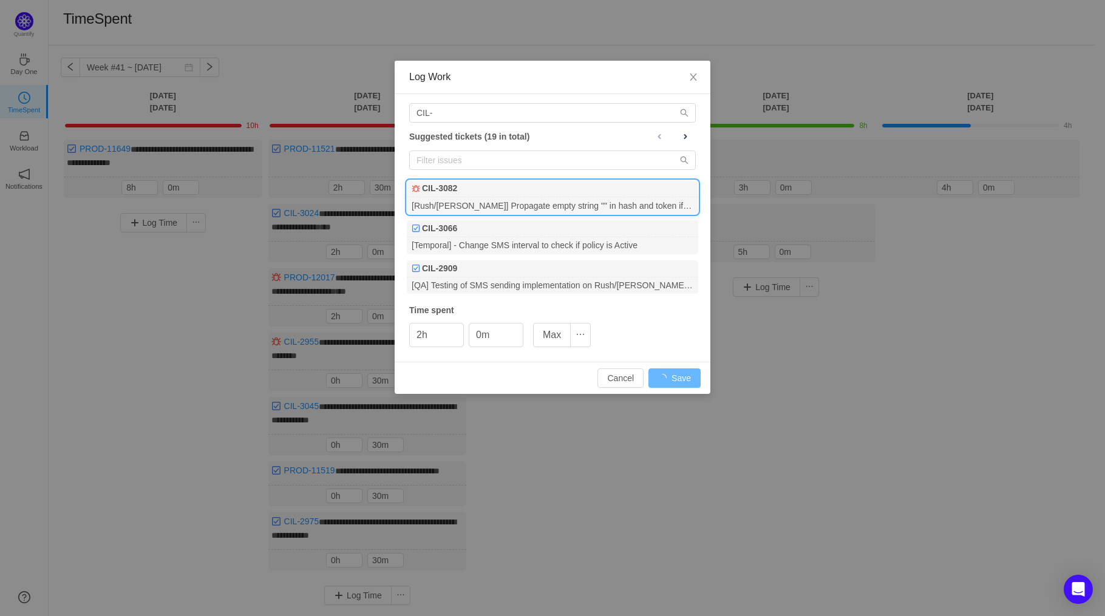
type input "0h"
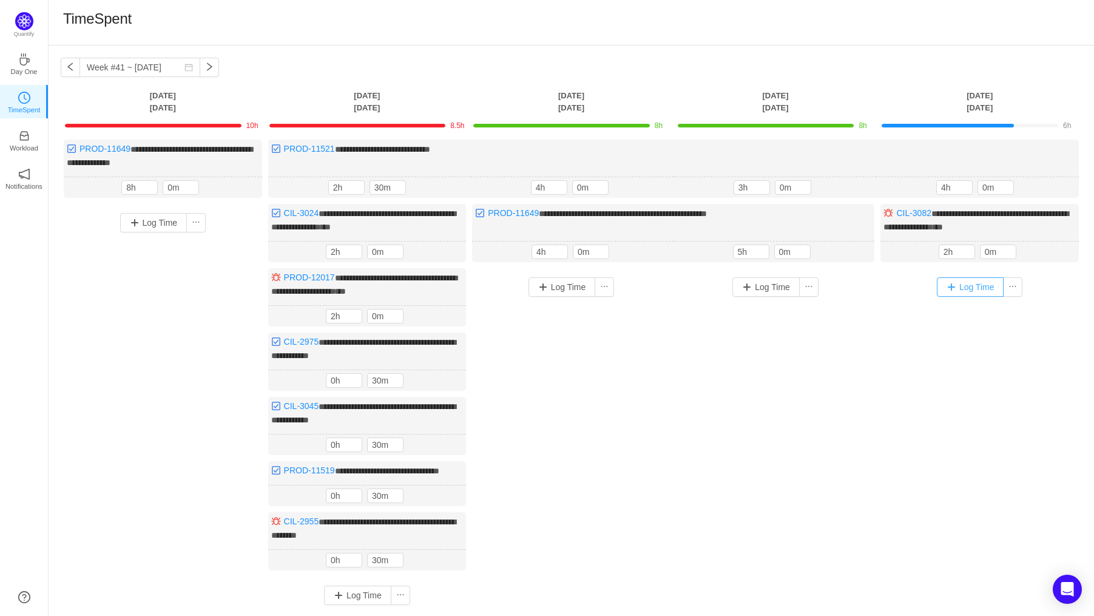
click at [984, 283] on button "Log Time" at bounding box center [970, 286] width 67 height 19
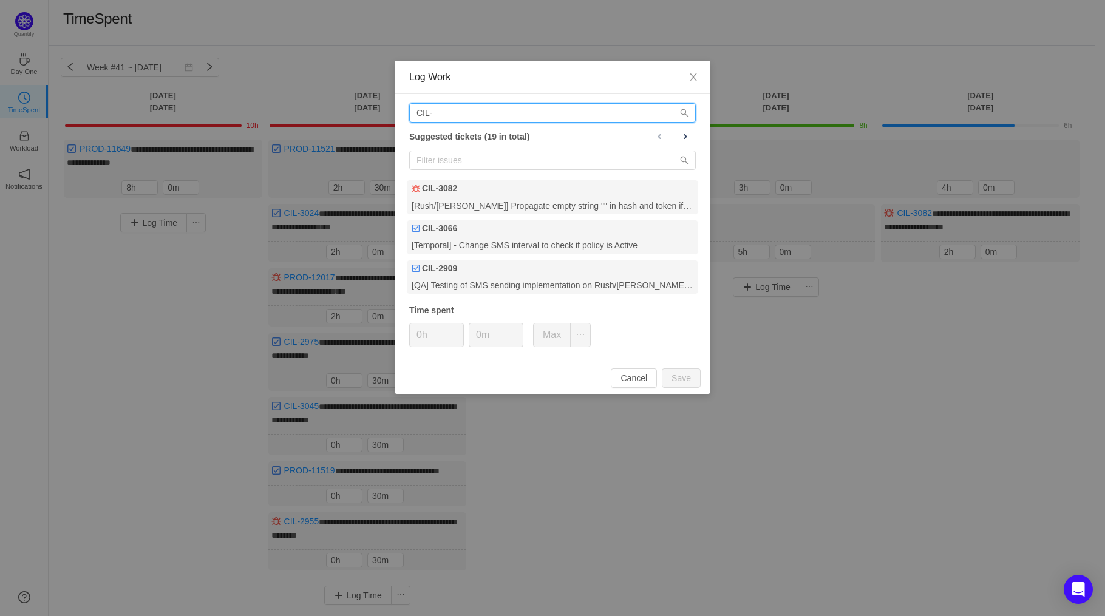
click at [470, 111] on input "CIL-" at bounding box center [552, 112] width 287 height 19
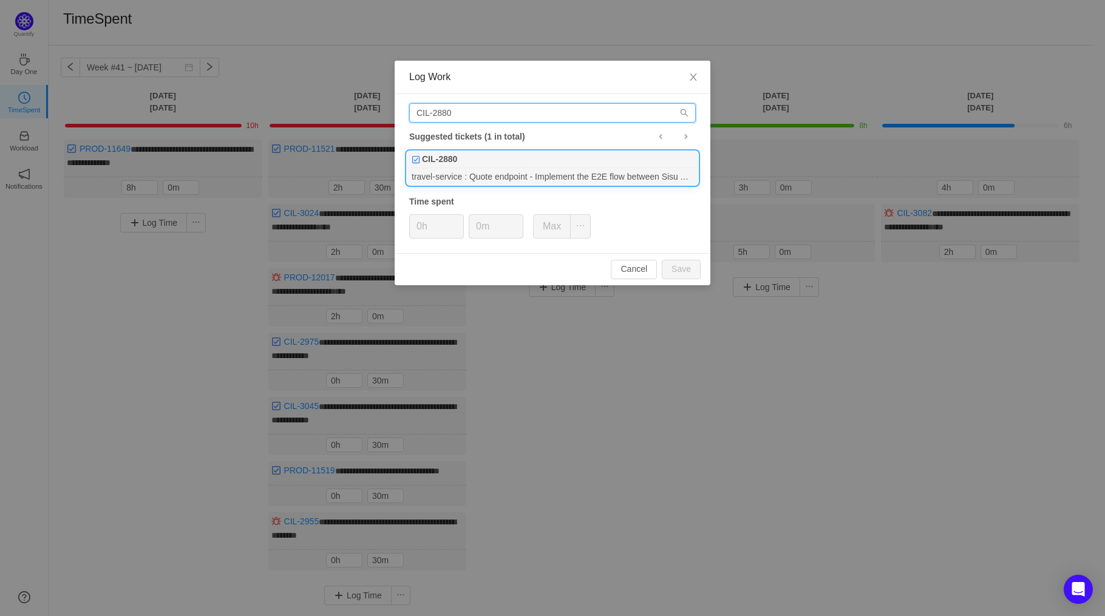
type input "CIL-2880"
click at [495, 169] on div "travel-service : Quote endpoint - Implement the E2E flow between Sisu API and e…" at bounding box center [552, 176] width 291 height 16
click at [458, 224] on span "Decrease Value" at bounding box center [456, 231] width 13 height 14
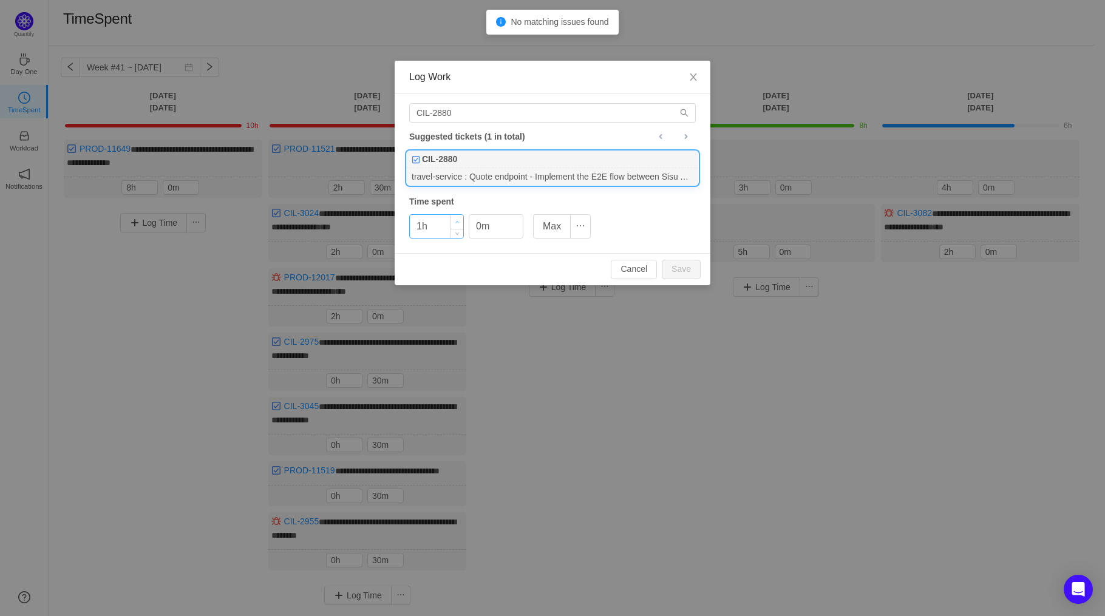
click at [460, 220] on span "Increase Value" at bounding box center [456, 222] width 13 height 14
click at [682, 270] on button "Save" at bounding box center [681, 269] width 39 height 19
type input "0h"
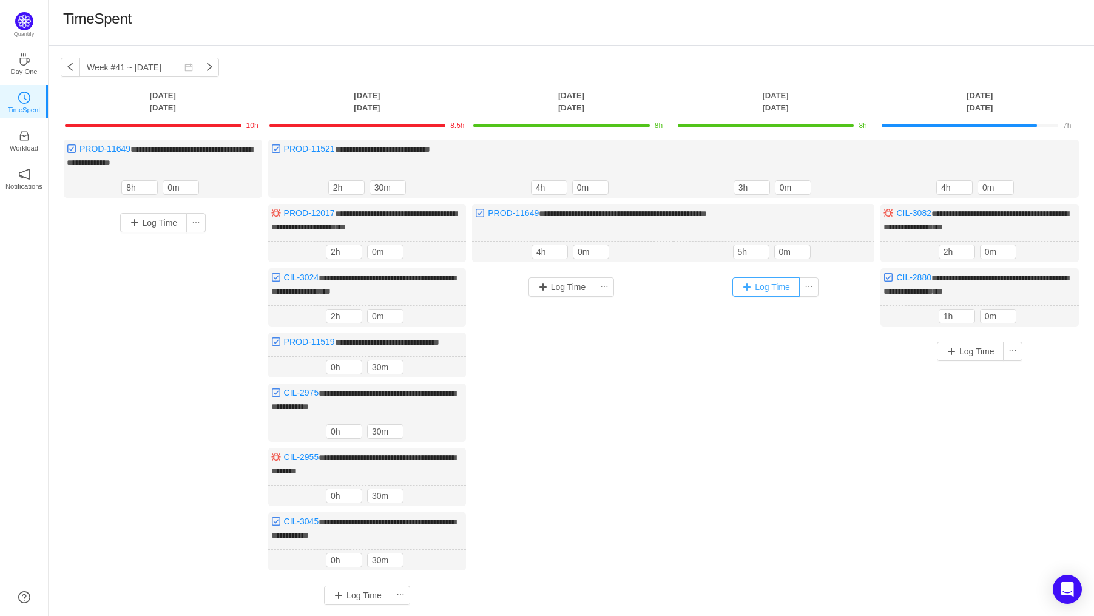
click at [773, 289] on button "Log Time" at bounding box center [766, 286] width 67 height 19
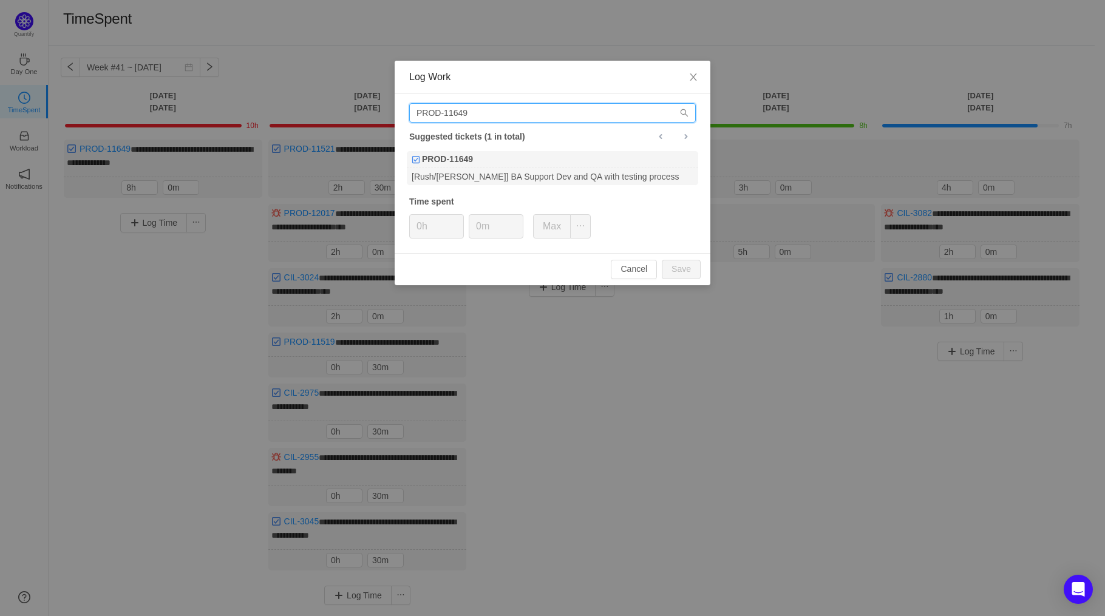
drag, startPoint x: 501, startPoint y: 118, endPoint x: 367, endPoint y: 113, distance: 133.7
click at [367, 113] on div "Log Work PROD-11649 Suggested tickets (1 in total) PROD-11649 [Rush/[PERSON_NAM…" at bounding box center [552, 308] width 1105 height 616
type input "CIL-2880"
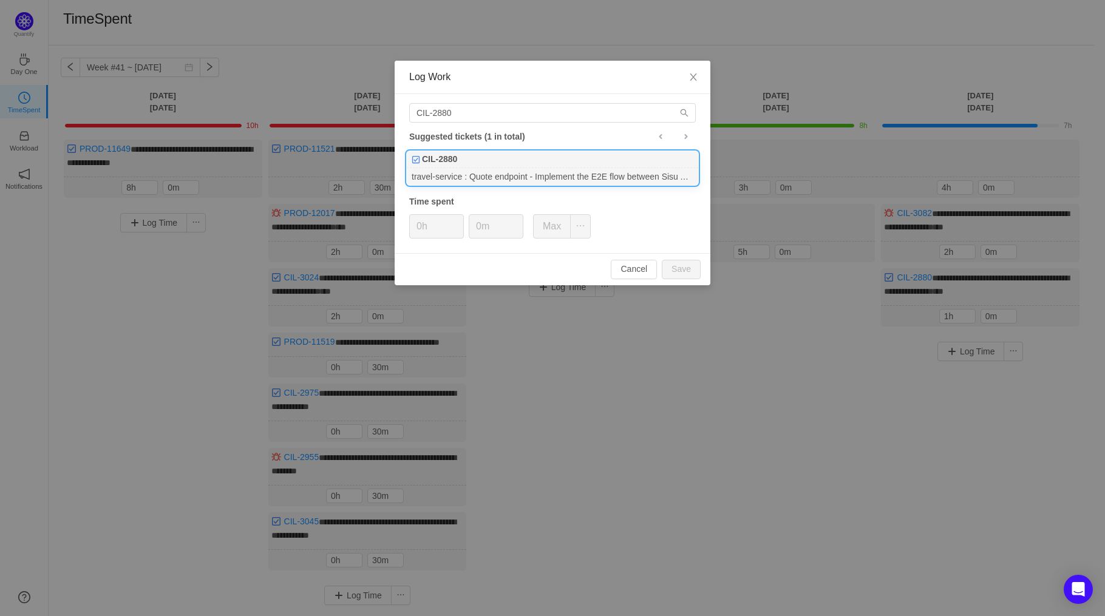
click at [527, 171] on div "travel-service : Quote endpoint - Implement the E2E flow between Sisu API and e…" at bounding box center [552, 176] width 291 height 16
click at [478, 225] on input "0m" at bounding box center [495, 226] width 53 height 23
click at [680, 273] on button "Save" at bounding box center [681, 269] width 39 height 19
type input "0m"
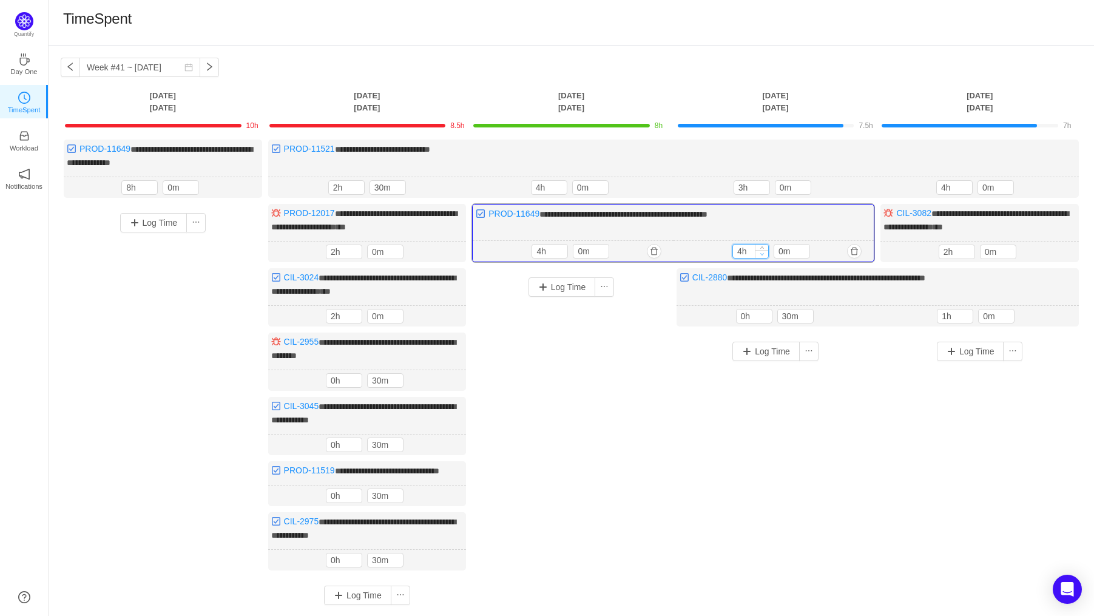
click at [764, 254] on span "Decrease Value" at bounding box center [762, 254] width 13 height 8
type input "3h"
click at [764, 254] on span "Decrease Value" at bounding box center [762, 254] width 13 height 8
click at [781, 247] on input "0m" at bounding box center [792, 251] width 35 height 13
type input "30m"
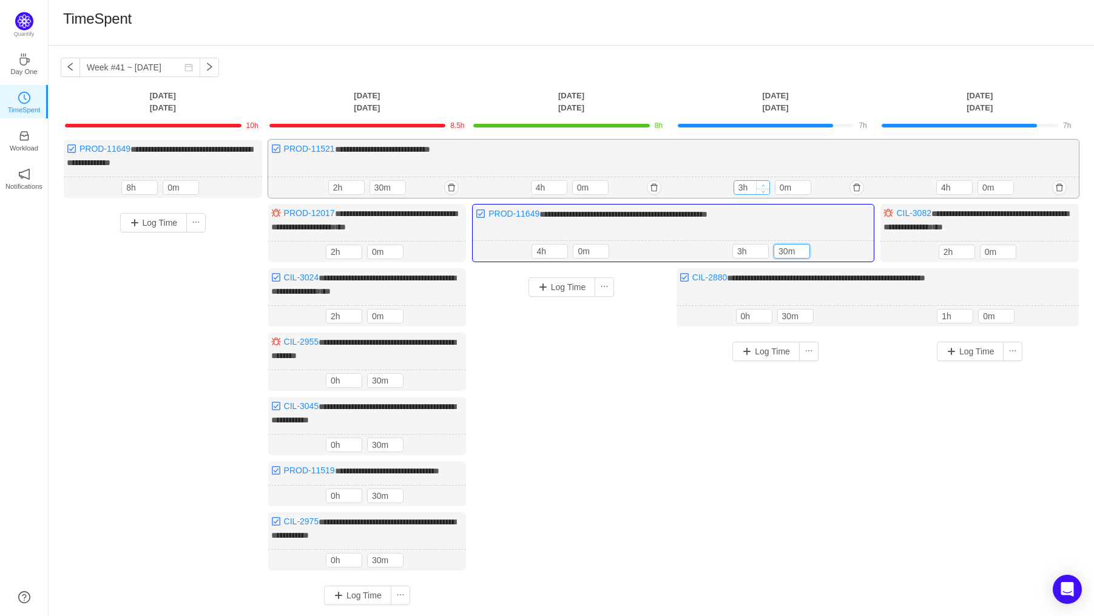
type input "4h"
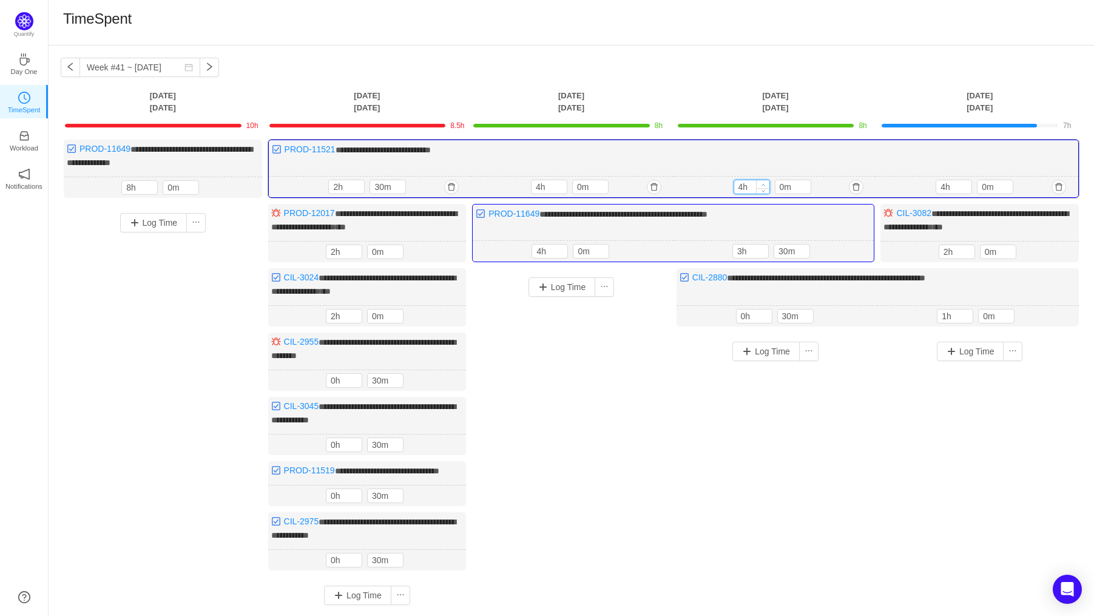
click at [764, 183] on icon "icon: up" at bounding box center [763, 185] width 4 height 4
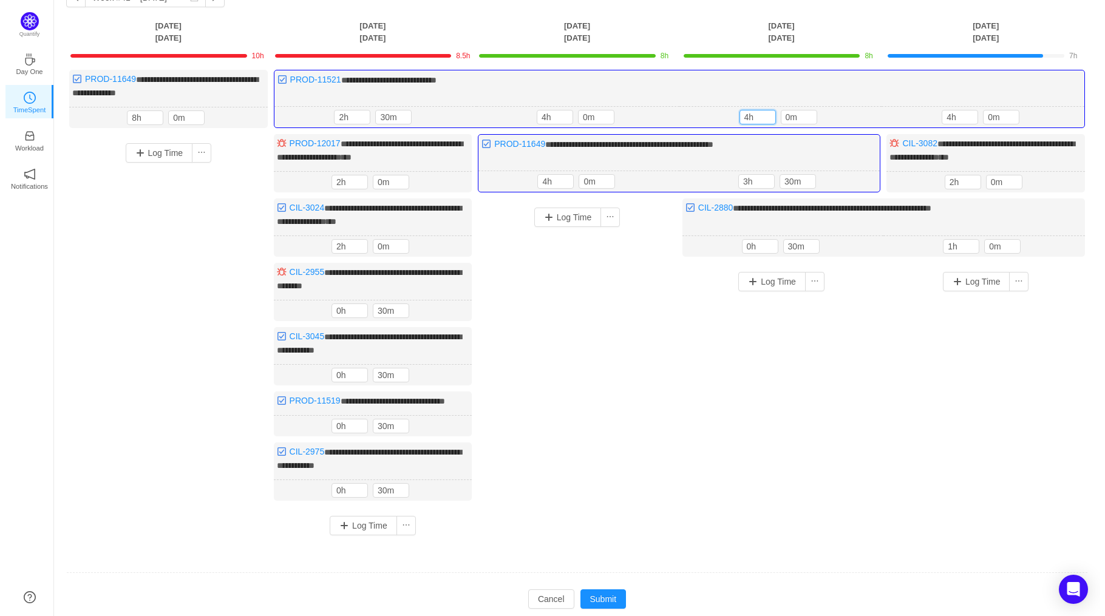
scroll to position [117, 0]
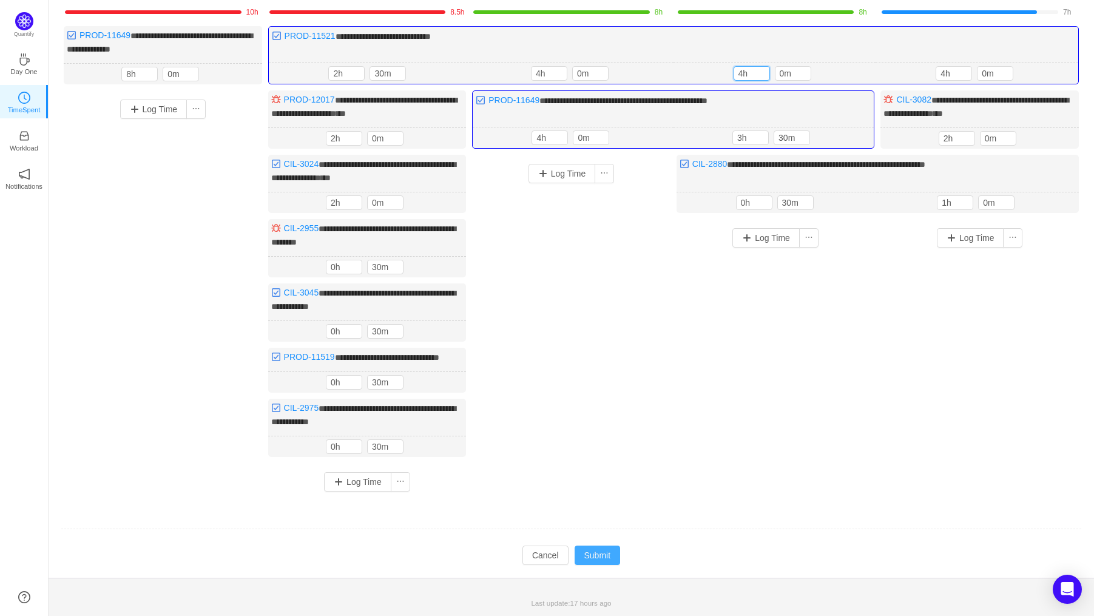
click at [586, 554] on button "Submit" at bounding box center [598, 555] width 46 height 19
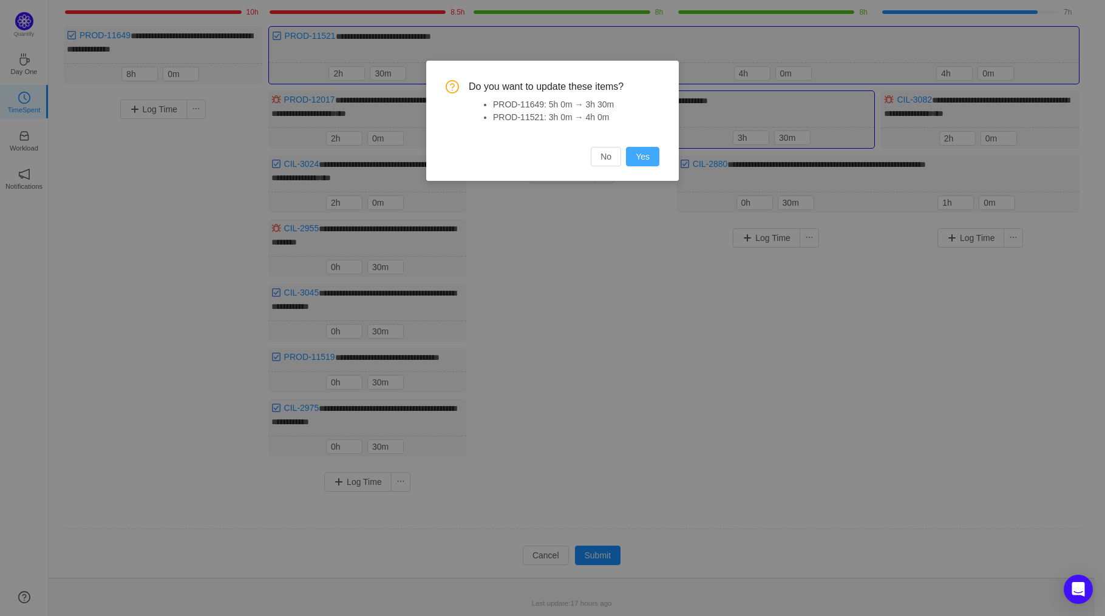
click at [650, 154] on button "Yes" at bounding box center [642, 156] width 33 height 19
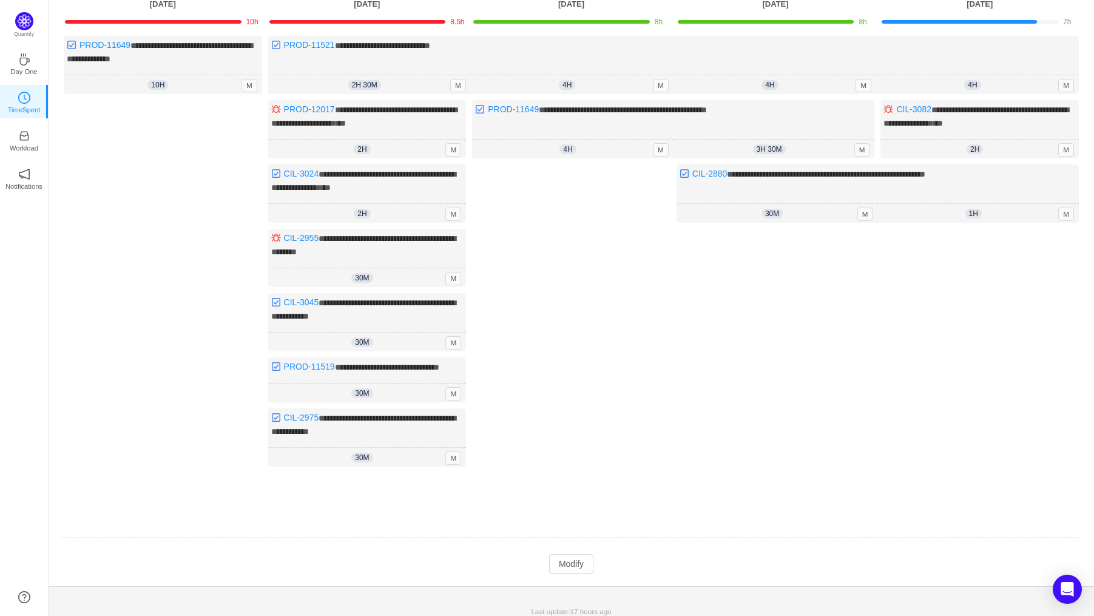
scroll to position [117, 0]
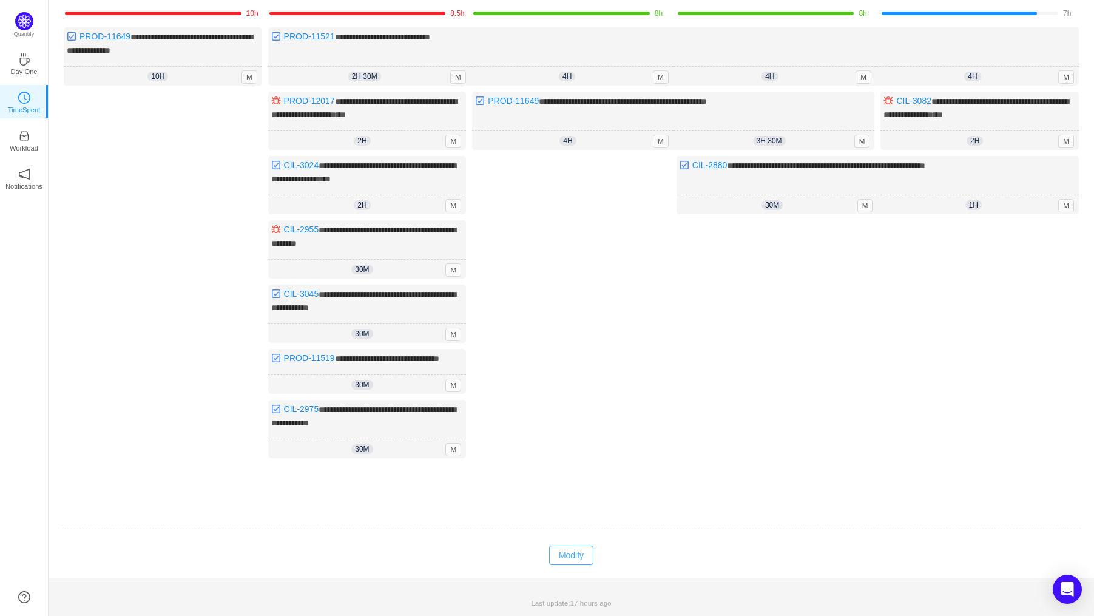
click at [589, 553] on button "Modify" at bounding box center [571, 555] width 44 height 19
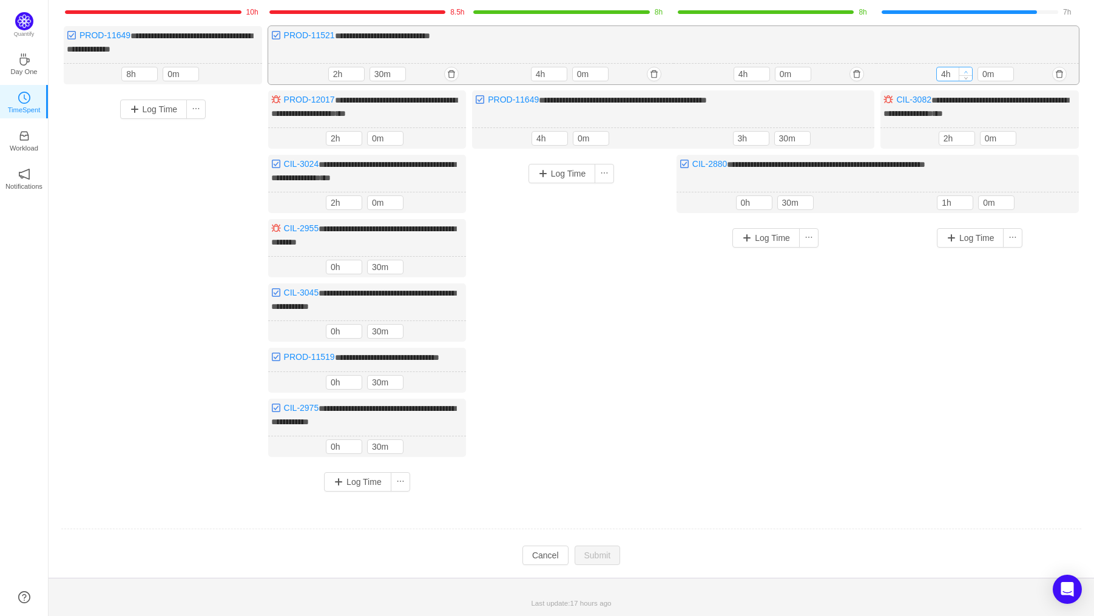
type input "5h"
click at [967, 70] on icon "icon: up" at bounding box center [966, 72] width 4 height 4
click at [610, 556] on button "Submit" at bounding box center [598, 555] width 46 height 19
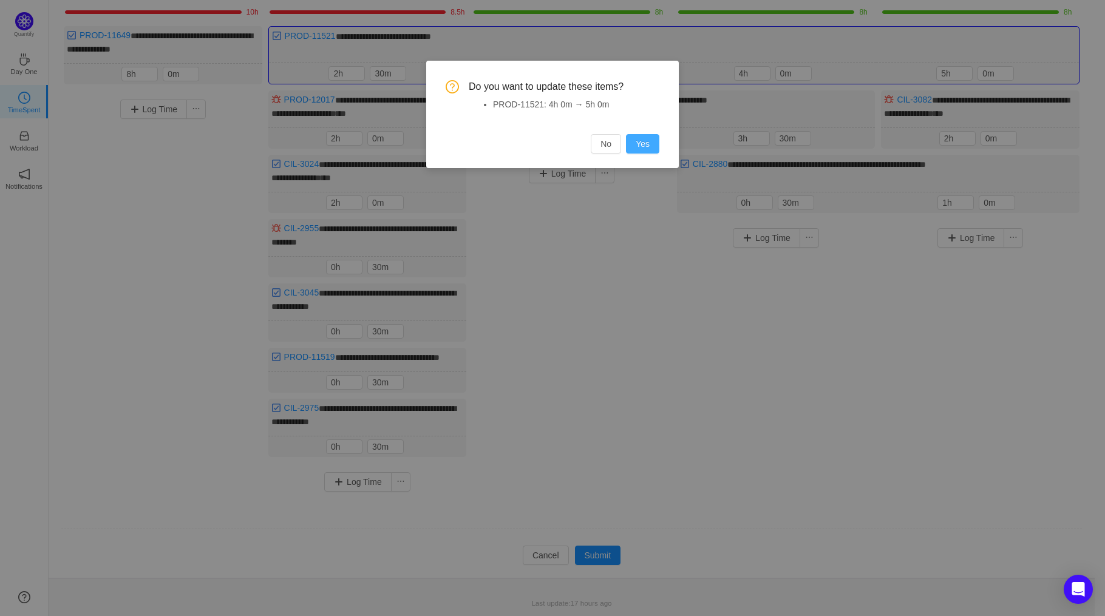
click at [628, 134] on button "Yes" at bounding box center [642, 143] width 33 height 19
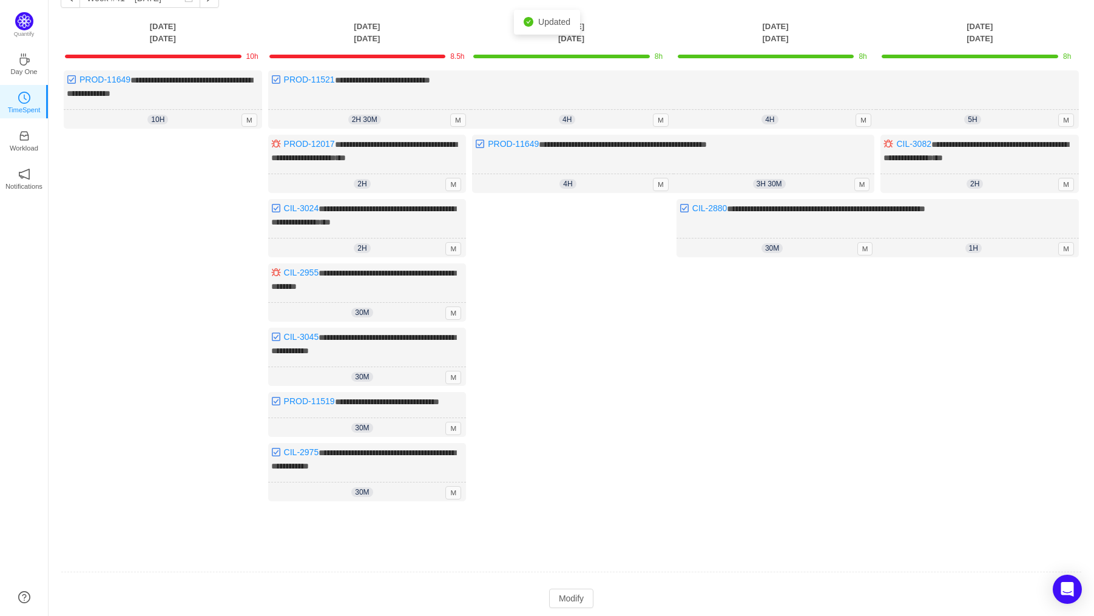
scroll to position [0, 0]
